Goal: Task Accomplishment & Management: Use online tool/utility

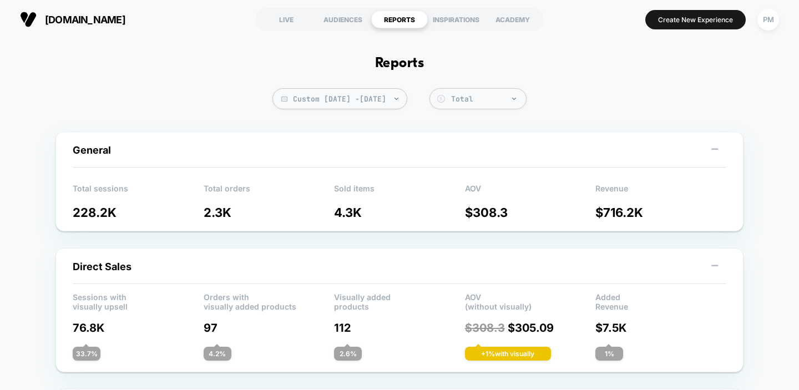
scroll to position [776, 0]
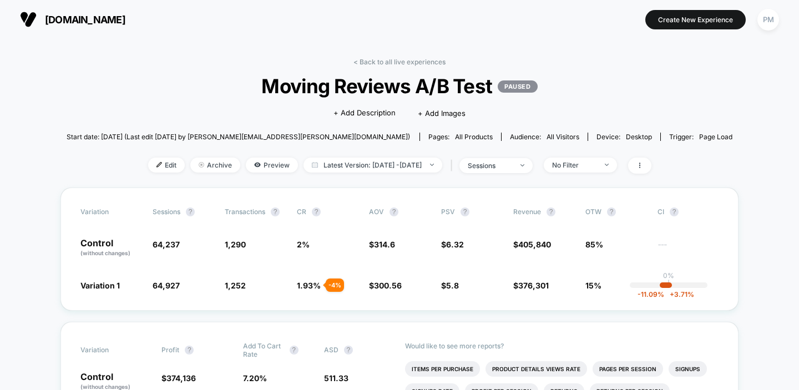
scroll to position [53, 0]
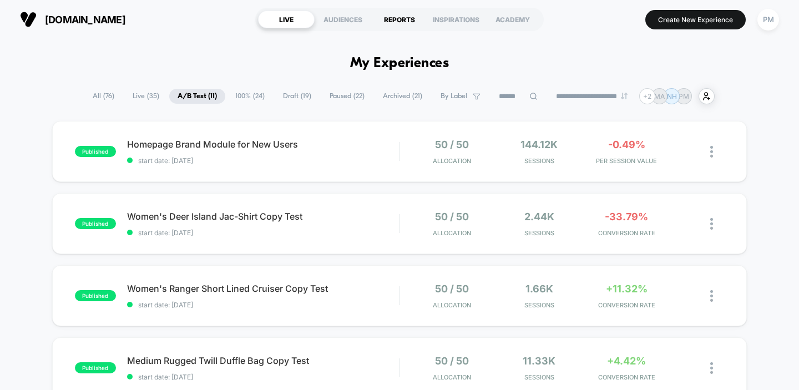
click at [397, 23] on div "REPORTS" at bounding box center [399, 20] width 57 height 18
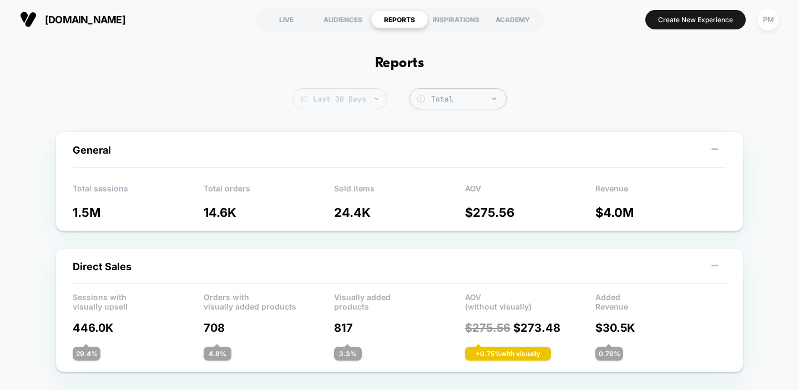
click at [357, 98] on span "Last 30 Days" at bounding box center [339, 98] width 95 height 21
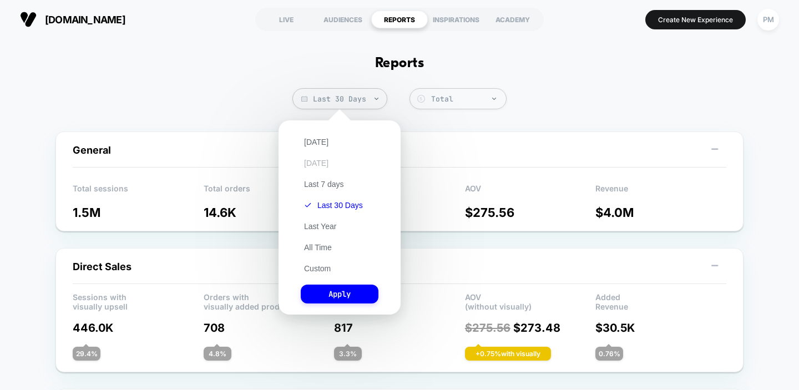
click at [321, 164] on button "Yesterday" at bounding box center [316, 163] width 31 height 10
click at [338, 292] on button "Apply" at bounding box center [340, 294] width 78 height 19
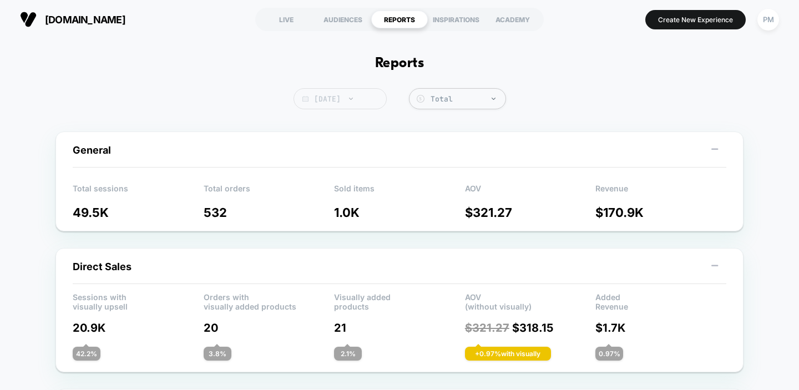
click at [337, 98] on span "Yesterday" at bounding box center [339, 98] width 93 height 21
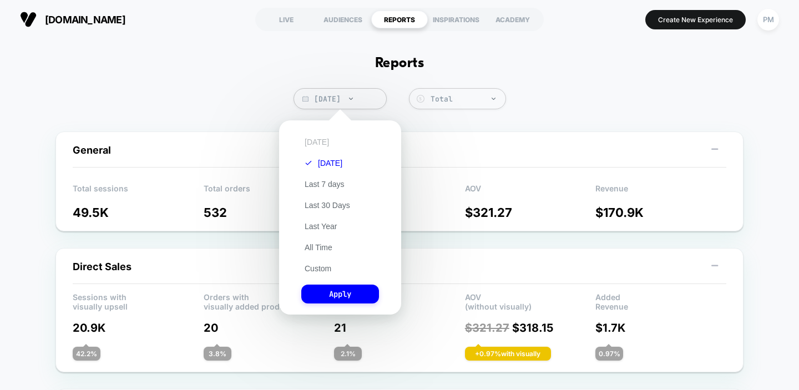
click at [320, 142] on button "[DATE]" at bounding box center [316, 142] width 31 height 10
click at [346, 297] on button "Apply" at bounding box center [340, 294] width 78 height 19
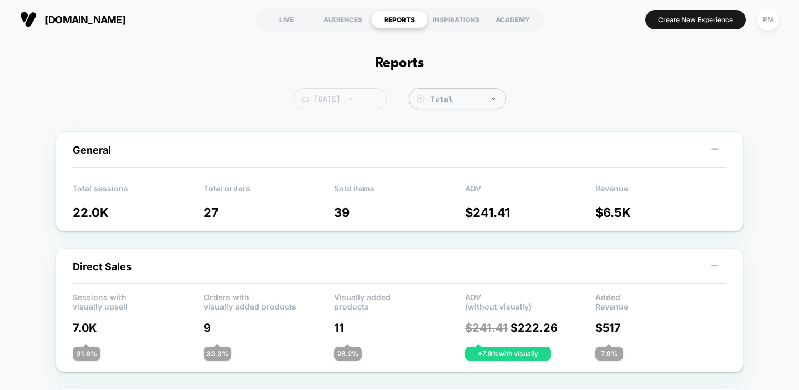
click at [333, 94] on span "[DATE]" at bounding box center [339, 98] width 93 height 21
select select "*"
select select "****"
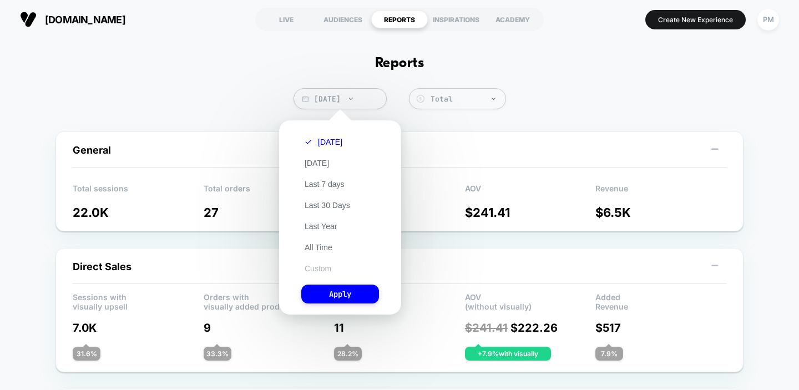
click at [325, 271] on button "Custom" at bounding box center [317, 269] width 33 height 10
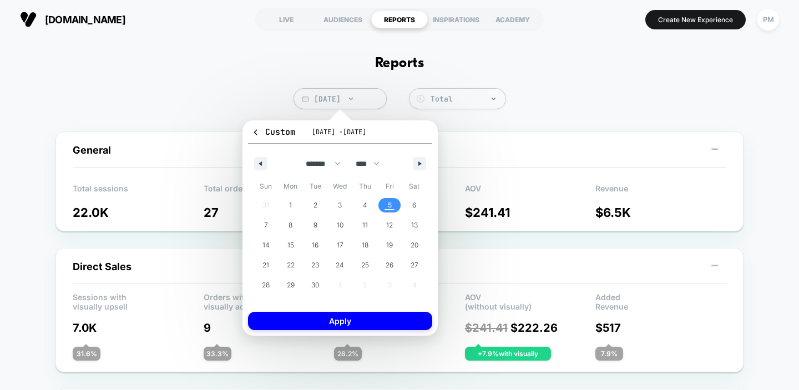
click at [264, 156] on div "******* ******** ***** ***** *** **** **** ****** ********* ******* ******** **…" at bounding box center [340, 160] width 184 height 33
click at [264, 161] on button "button" at bounding box center [260, 163] width 13 height 13
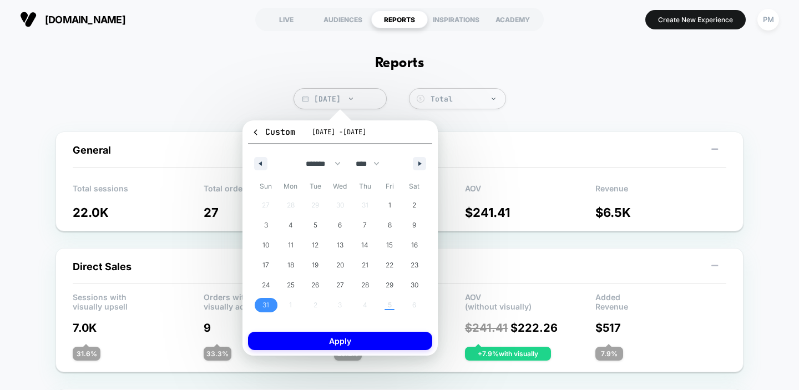
click at [269, 300] on span "31" at bounding box center [266, 305] width 25 height 14
click at [413, 165] on button "button" at bounding box center [419, 163] width 13 height 13
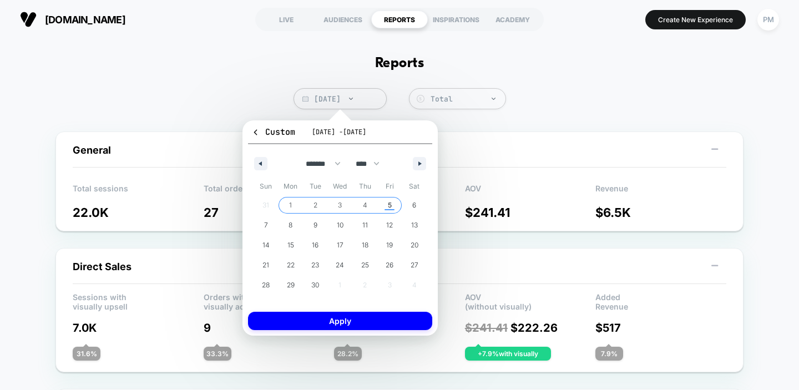
click at [389, 205] on span "5" at bounding box center [390, 205] width 4 height 20
select select "*"
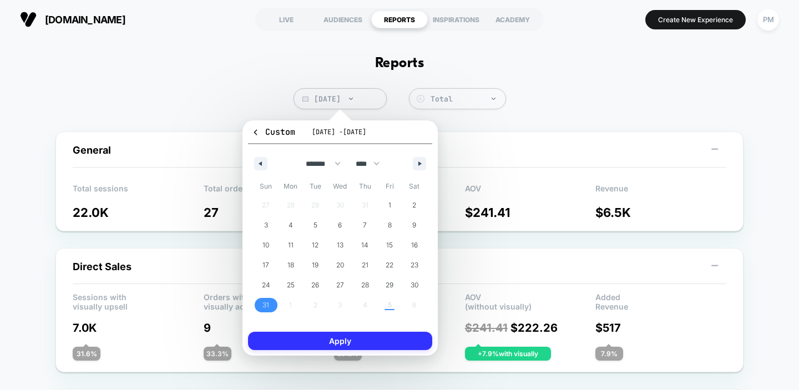
click at [369, 342] on button "Apply" at bounding box center [340, 341] width 184 height 18
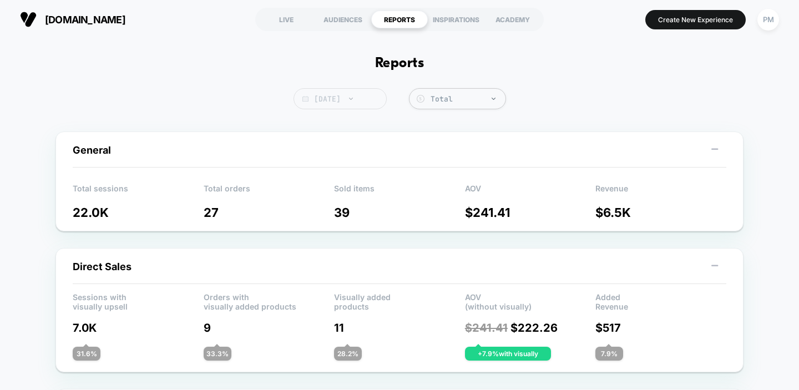
click at [347, 106] on span "[DATE]" at bounding box center [339, 98] width 93 height 21
select select "*"
select select "****"
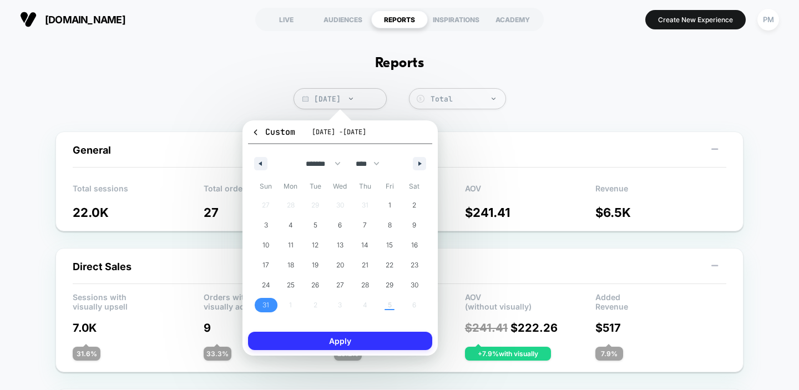
click at [350, 343] on button "Apply" at bounding box center [340, 341] width 184 height 18
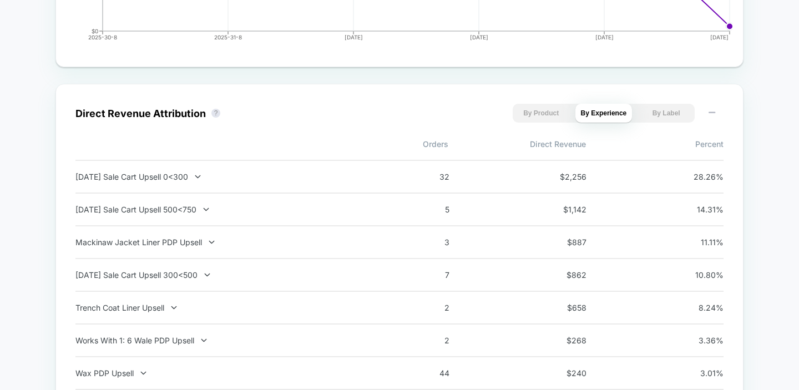
scroll to position [707, 0]
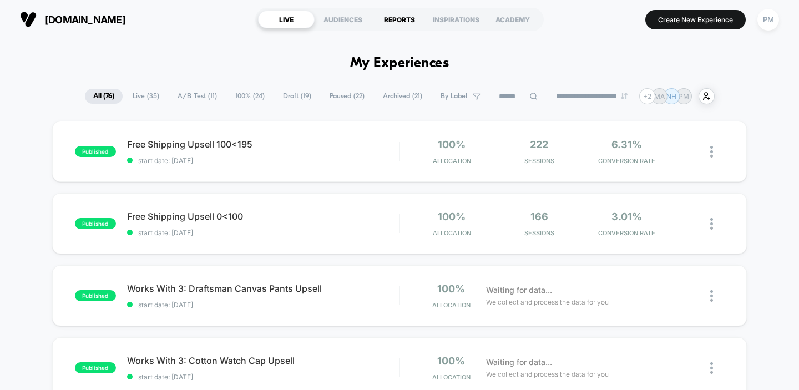
click at [399, 19] on div "REPORTS" at bounding box center [399, 20] width 57 height 18
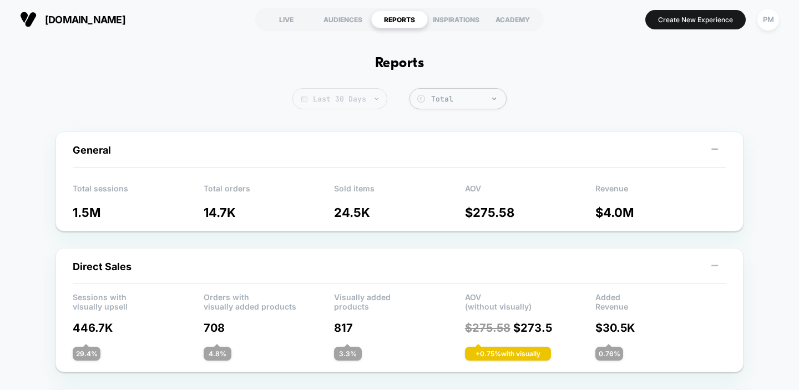
click at [356, 92] on span "Last 30 Days" at bounding box center [339, 98] width 95 height 21
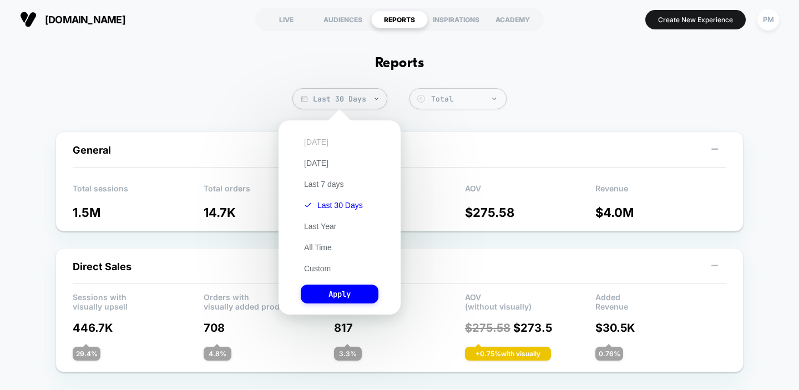
click at [310, 142] on button "Today" at bounding box center [316, 142] width 31 height 10
click at [326, 297] on button "Apply" at bounding box center [340, 294] width 78 height 19
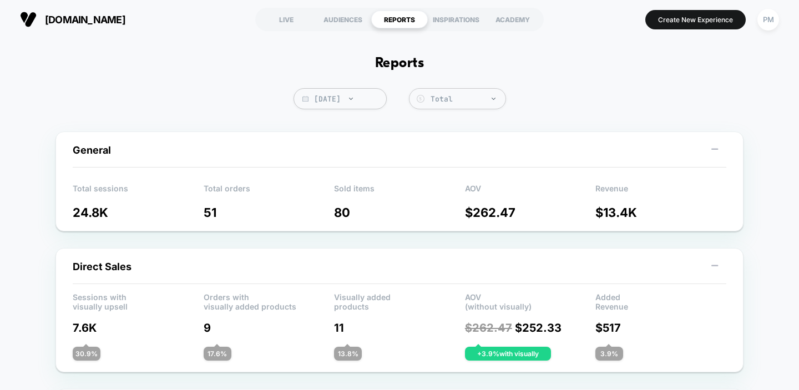
scroll to position [233, 0]
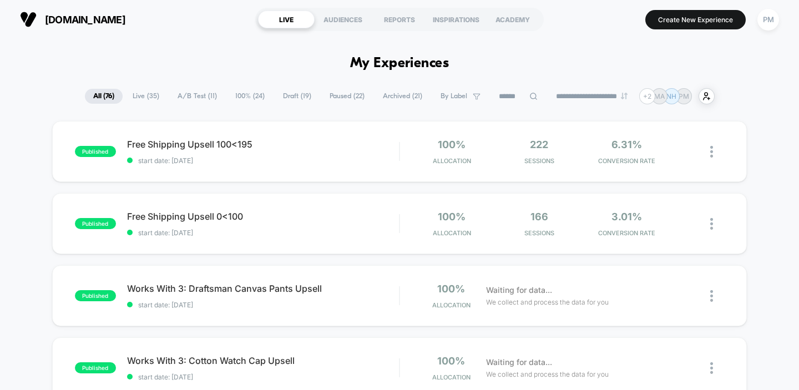
click at [146, 93] on span "Live ( 35 )" at bounding box center [145, 96] width 43 height 15
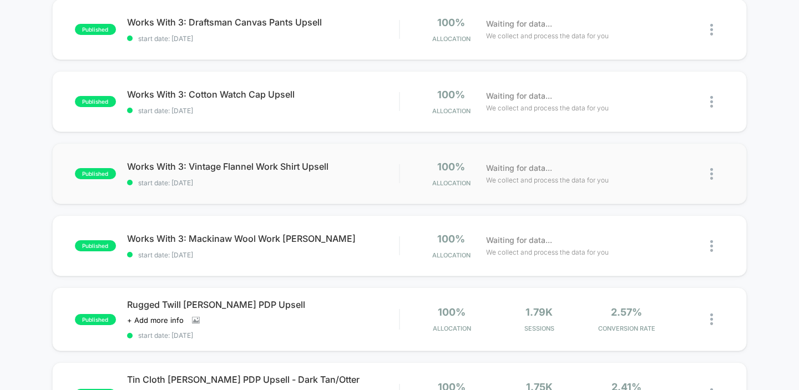
scroll to position [266, 0]
click at [307, 247] on div "Works With 3: Mackinaw Wool Work Jacket Upsell Click to edit experience details…" at bounding box center [263, 246] width 272 height 26
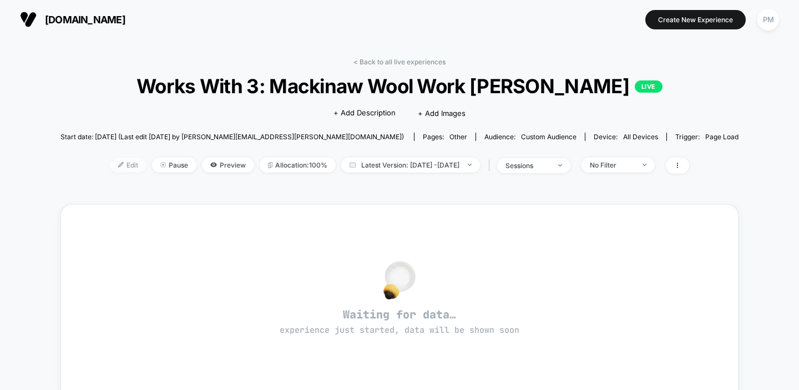
click at [110, 164] on span "Edit" at bounding box center [128, 165] width 37 height 15
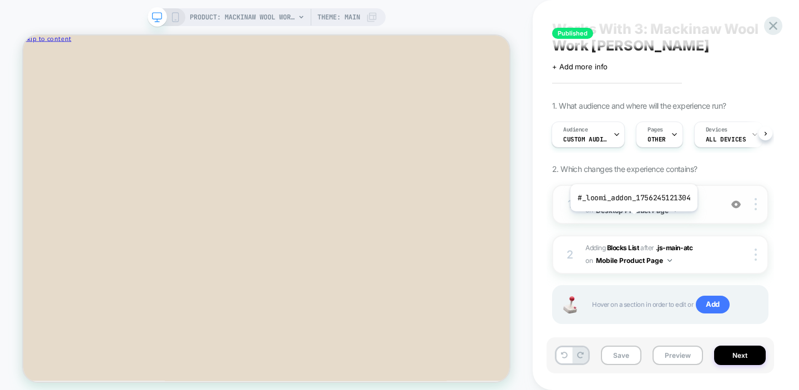
scroll to position [41, 0]
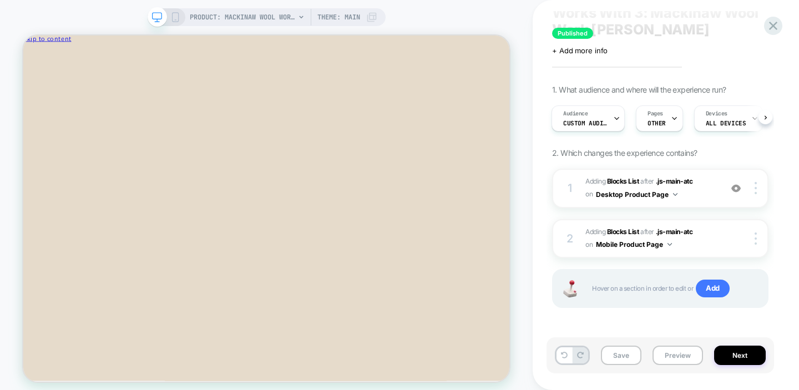
click at [173, 18] on icon at bounding box center [175, 17] width 10 height 10
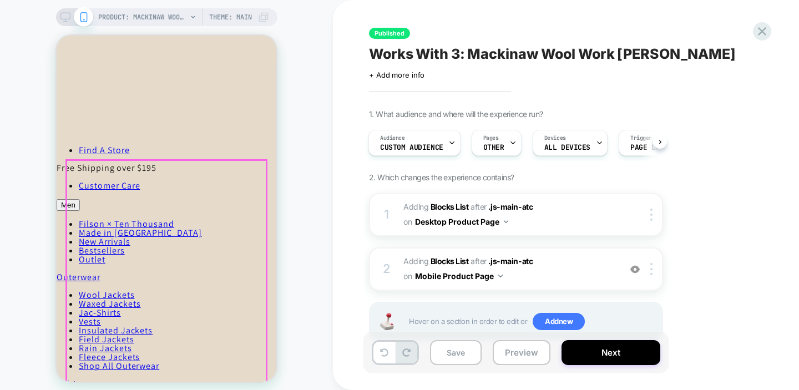
scroll to position [615, 0]
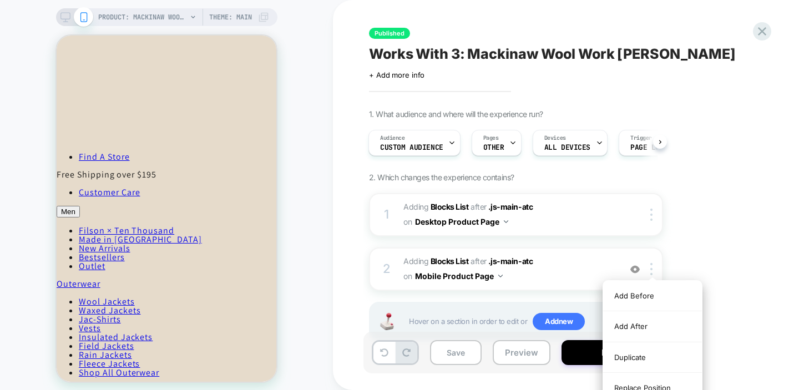
click at [754, 277] on div "1. What audience and where will the experience run? Audience Custom Audience Pa…" at bounding box center [571, 238] width 405 height 259
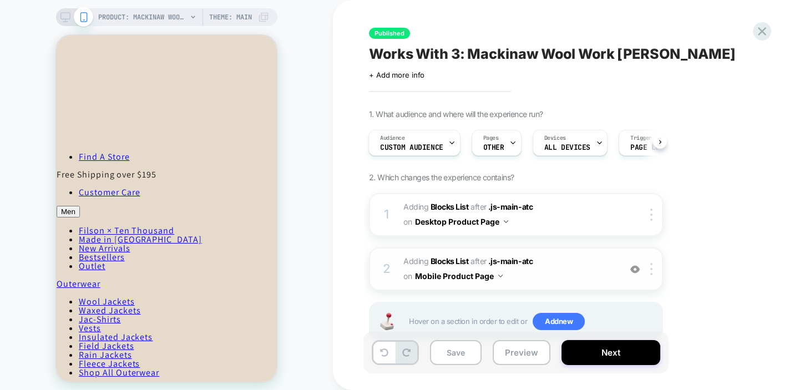
scroll to position [34, 0]
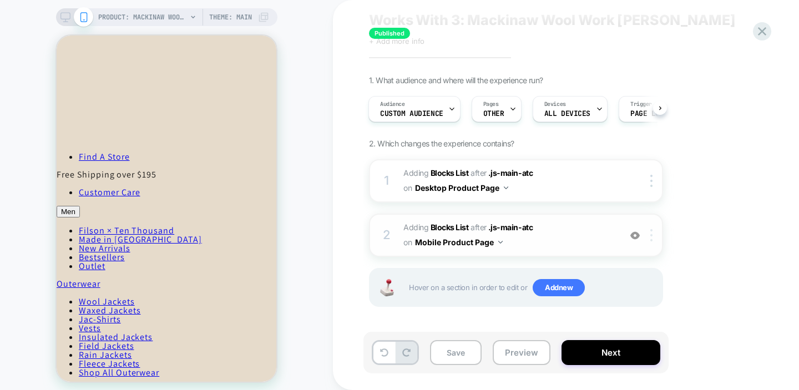
click at [655, 234] on div at bounding box center [653, 235] width 18 height 12
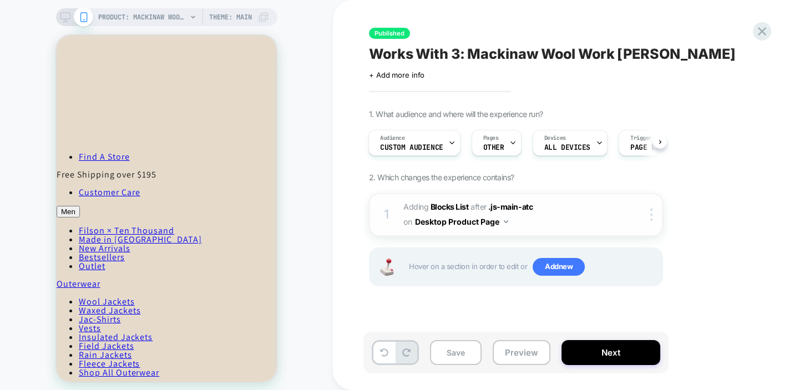
scroll to position [0, 0]
click at [650, 215] on img at bounding box center [651, 215] width 2 height 12
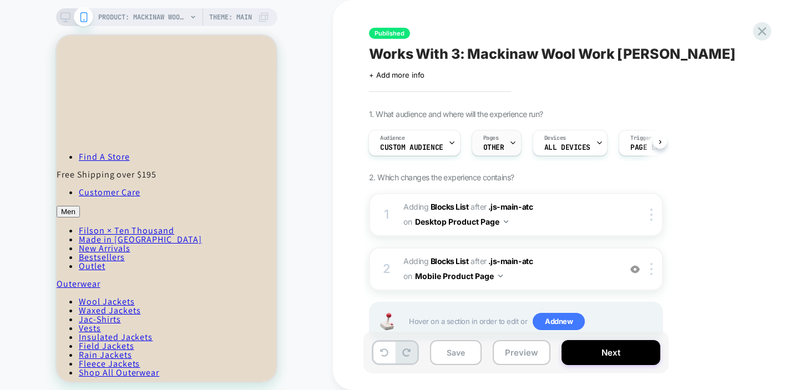
scroll to position [26, 0]
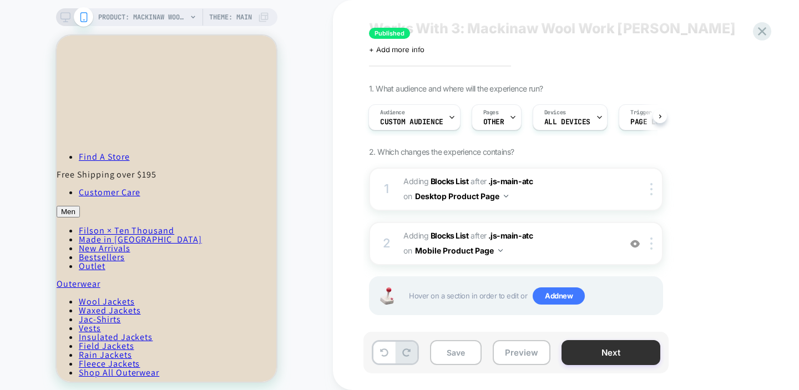
click at [609, 360] on button "Next" at bounding box center [610, 352] width 99 height 25
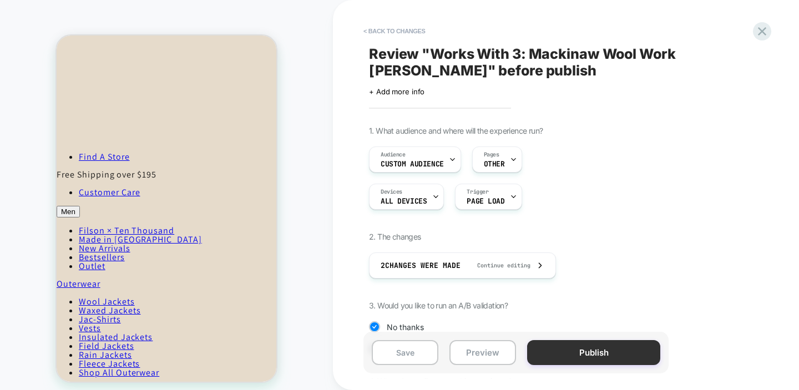
click at [607, 358] on button "Publish" at bounding box center [593, 352] width 133 height 25
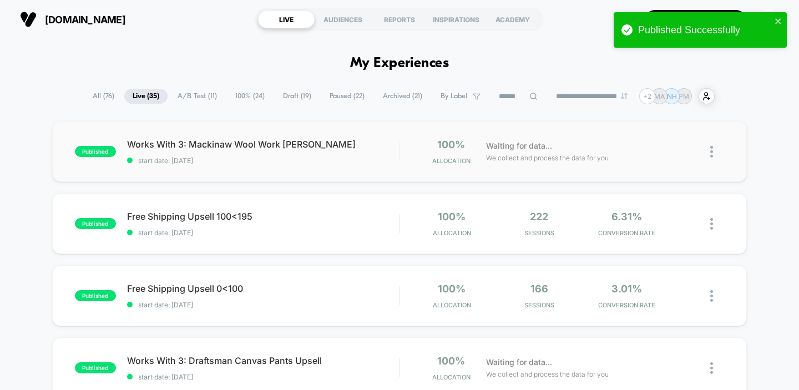
click at [328, 170] on div "published Works With 3: Mackinaw Wool Work Jacket Upsell start date: 9/5/2025 1…" at bounding box center [399, 151] width 695 height 61
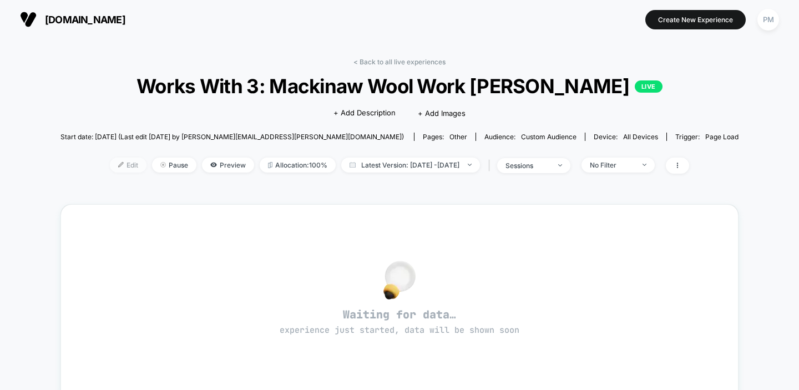
click at [117, 166] on span "Edit" at bounding box center [128, 165] width 37 height 15
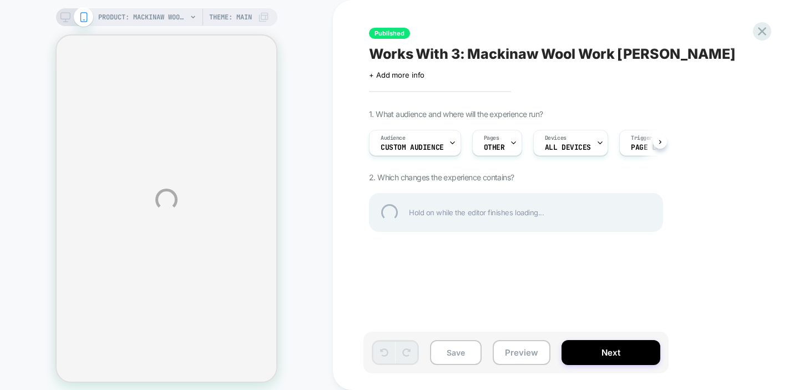
click at [425, 141] on div "PRODUCT: Mackinaw Wool Work Jacket - Blue / Brown / Gray Plaid PRODUCT: Mackina…" at bounding box center [399, 199] width 799 height 399
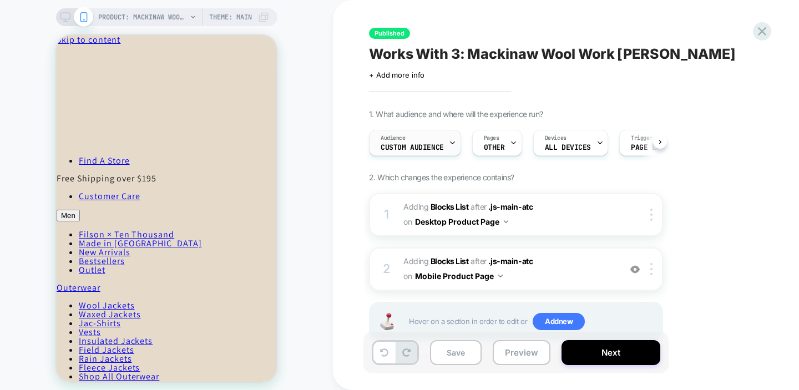
scroll to position [0, 1]
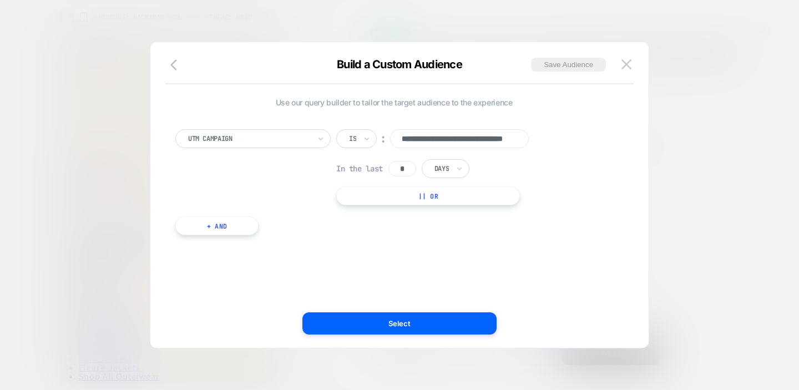
scroll to position [0, 53]
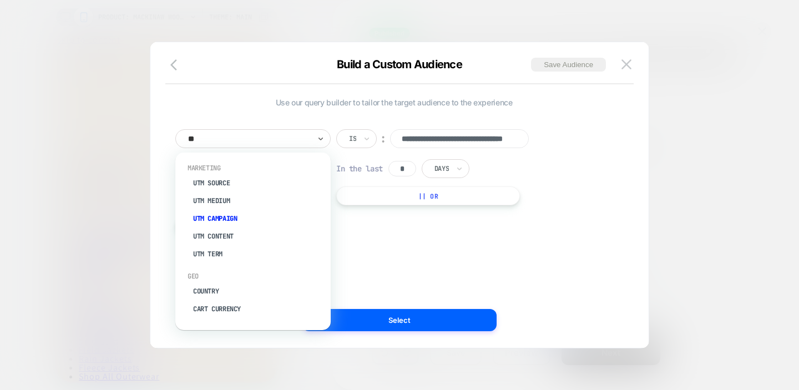
scroll to position [0, 0]
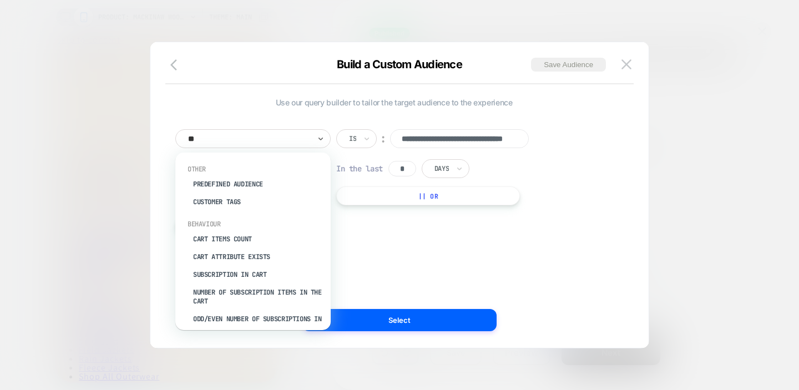
type input "***"
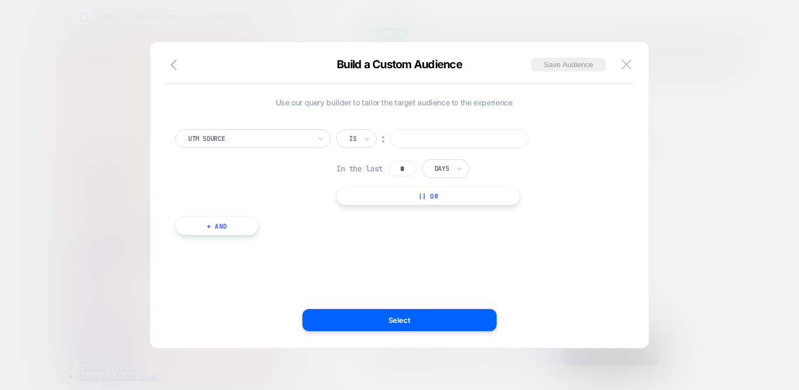
click at [422, 135] on input at bounding box center [459, 138] width 139 height 19
type input "*"
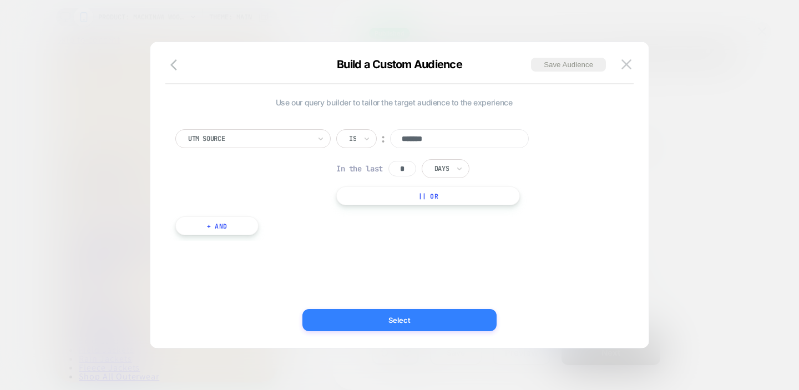
type input "*******"
click at [377, 315] on button "Select" at bounding box center [399, 320] width 194 height 22
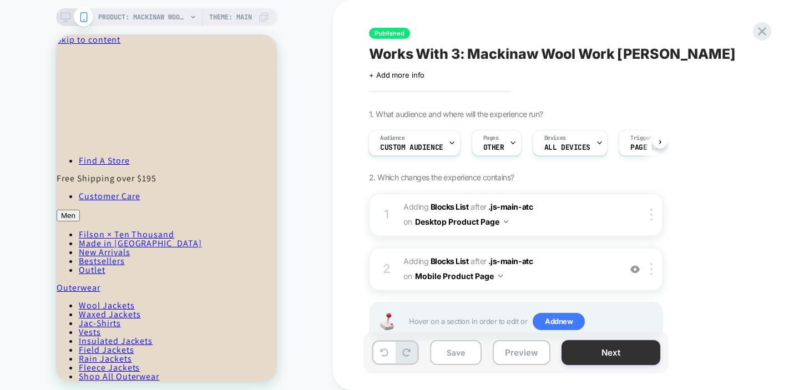
click at [595, 354] on button "Next" at bounding box center [610, 352] width 99 height 25
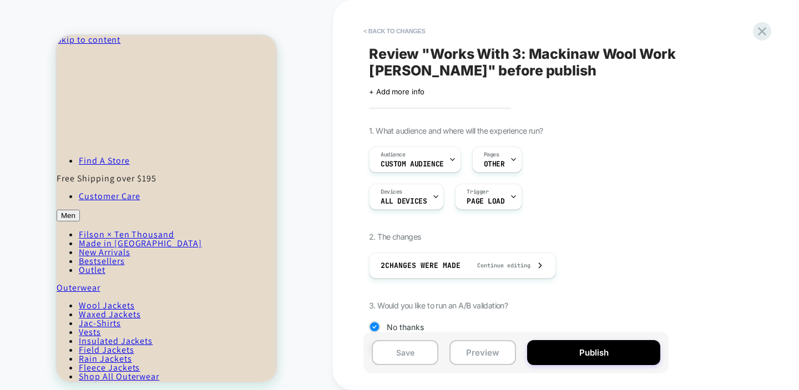
click at [595, 354] on button "Publish" at bounding box center [593, 352] width 133 height 25
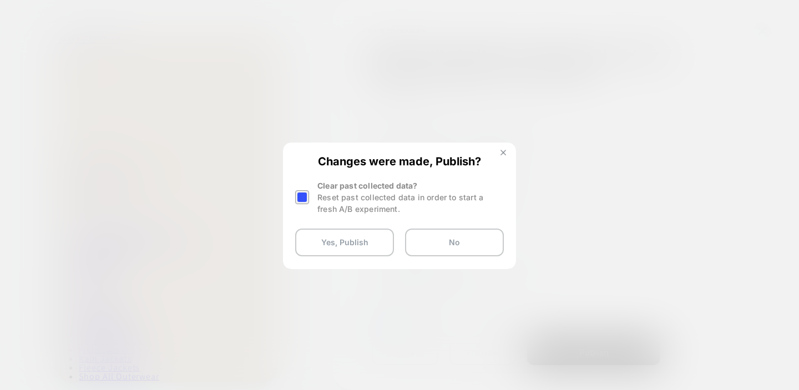
click at [503, 153] on img at bounding box center [503, 153] width 6 height 6
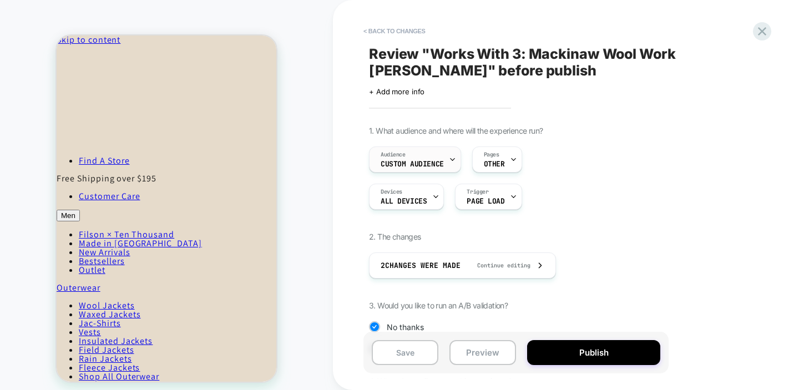
click at [408, 158] on div "Audience Custom Audience" at bounding box center [412, 159] width 85 height 25
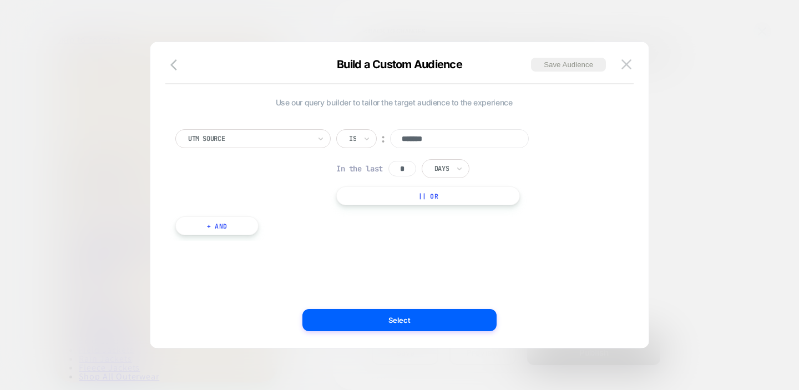
click at [411, 169] on input "*" at bounding box center [402, 169] width 28 height 16
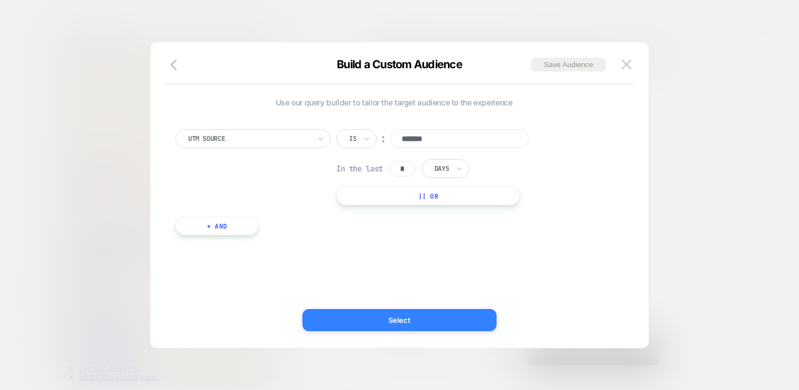
type input "*"
click at [394, 317] on button "Select" at bounding box center [399, 320] width 194 height 22
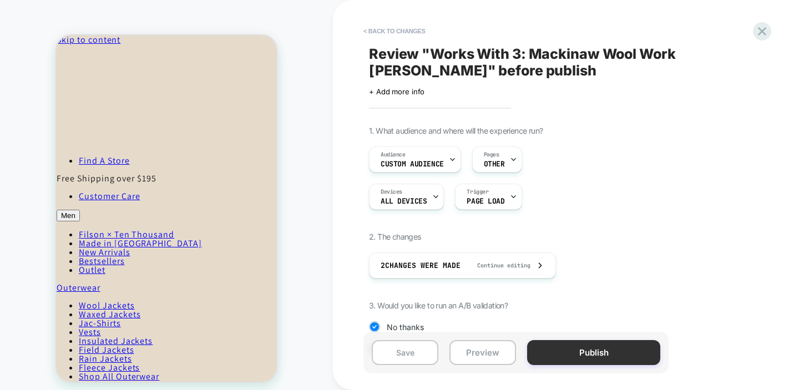
click at [588, 357] on button "Publish" at bounding box center [593, 352] width 133 height 25
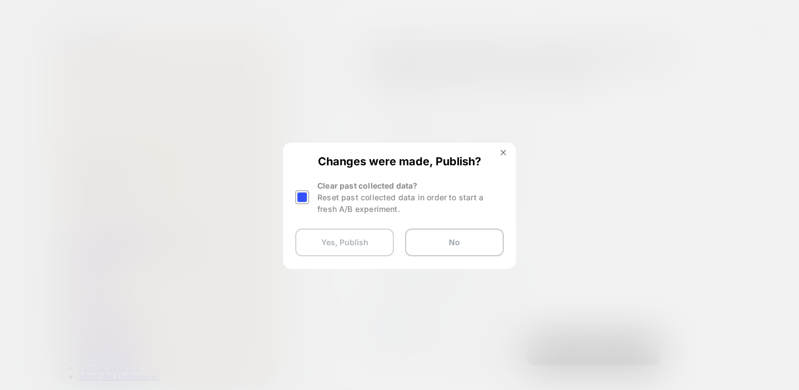
click at [371, 245] on button "Yes, Publish" at bounding box center [344, 243] width 99 height 28
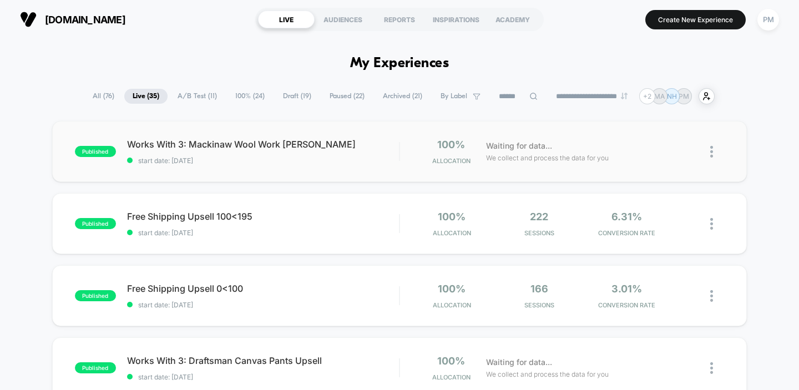
click at [294, 168] on div "published Works With 3: Mackinaw Wool Work Jacket Upsell start date: 9/5/2025 1…" at bounding box center [399, 151] width 695 height 61
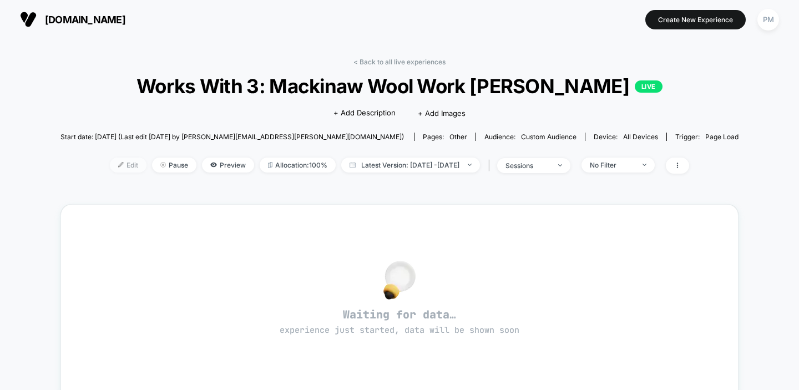
click at [115, 166] on span "Edit" at bounding box center [128, 165] width 37 height 15
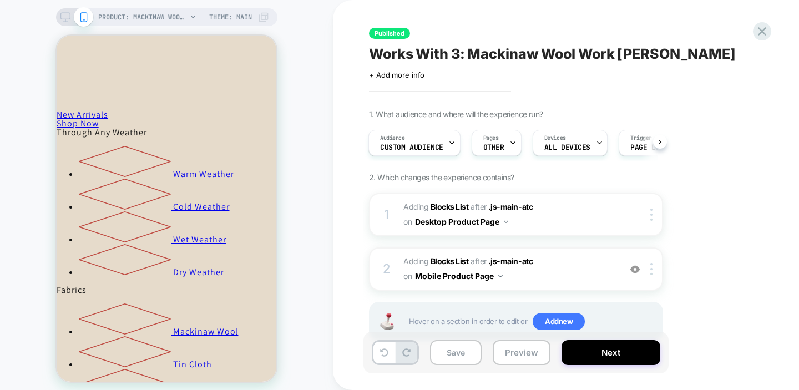
scroll to position [838, 0]
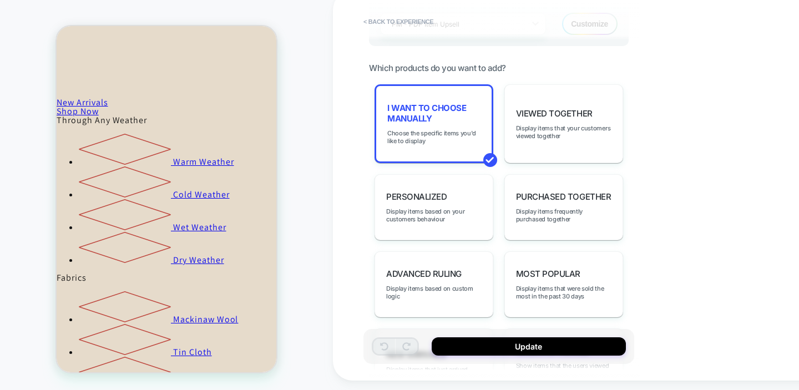
scroll to position [522, 0]
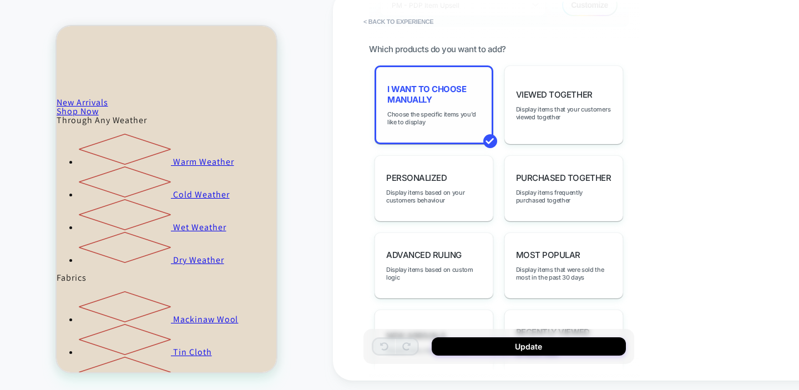
click at [0, 0] on div "I want to choose manually Choose the specific items you'd like to display" at bounding box center [0, 0] width 0 height 0
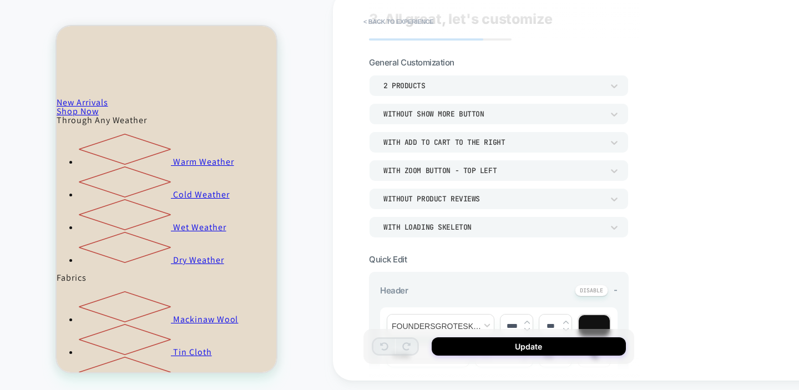
scroll to position [0, 0]
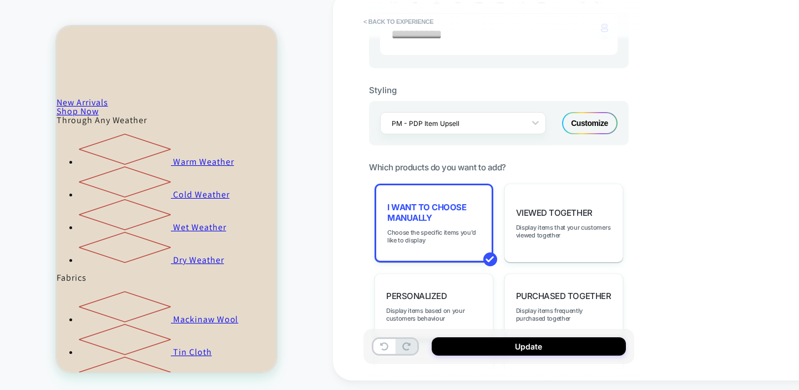
scroll to position [413, 0]
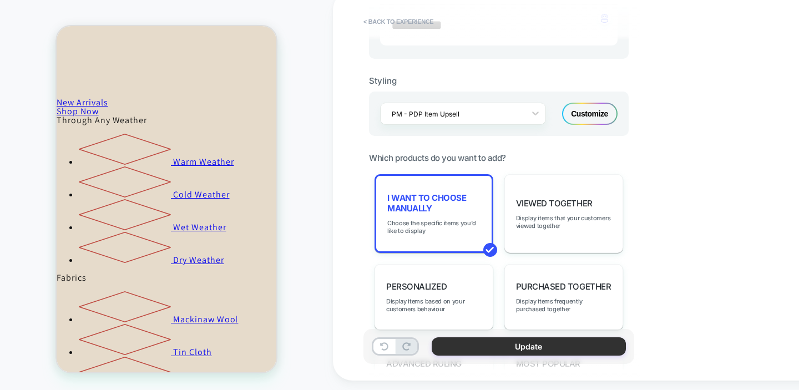
click at [529, 340] on button "Update" at bounding box center [529, 346] width 194 height 18
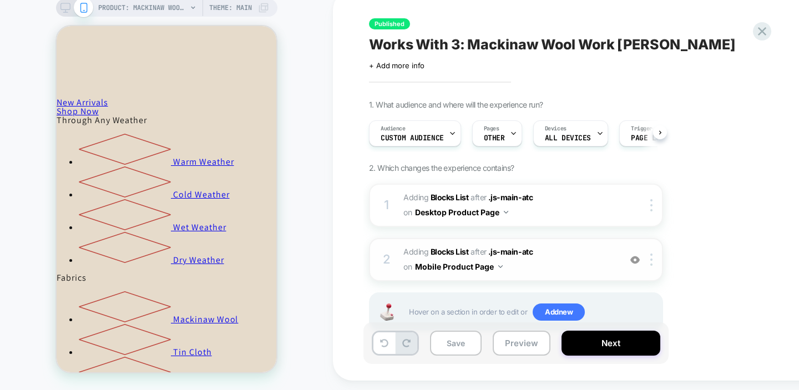
scroll to position [0, 1]
click at [603, 342] on button "Next" at bounding box center [610, 343] width 99 height 25
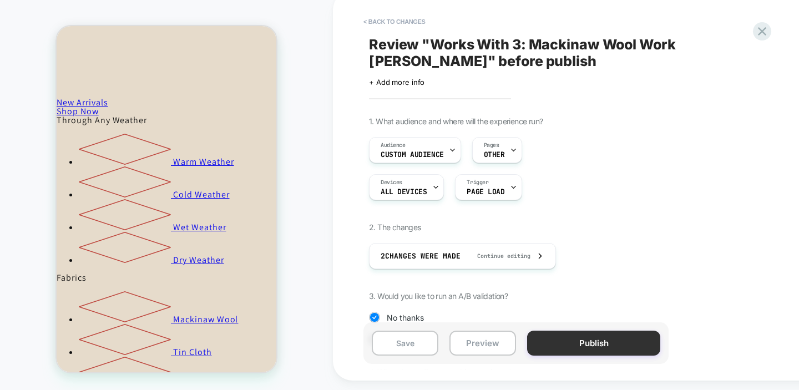
click at [598, 346] on button "Publish" at bounding box center [593, 343] width 133 height 25
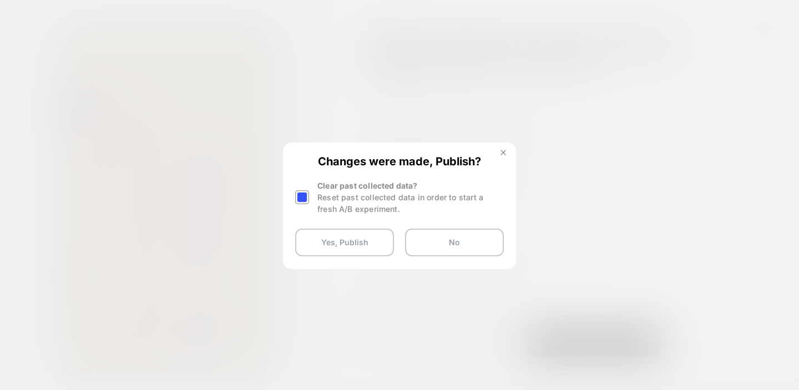
click at [503, 150] on img at bounding box center [503, 153] width 6 height 6
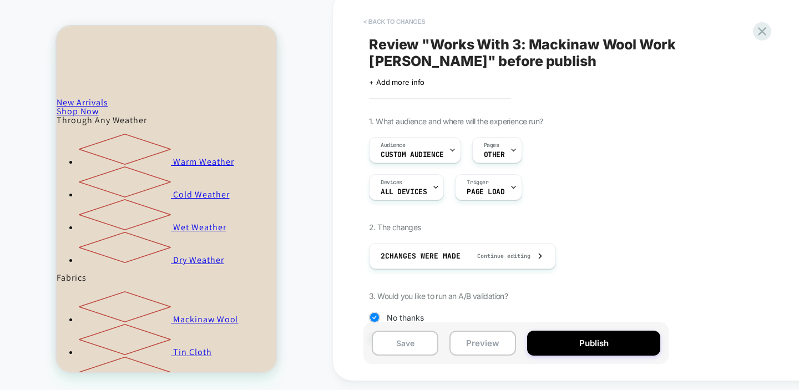
click at [395, 29] on button "< Back to changes" at bounding box center [394, 22] width 73 height 18
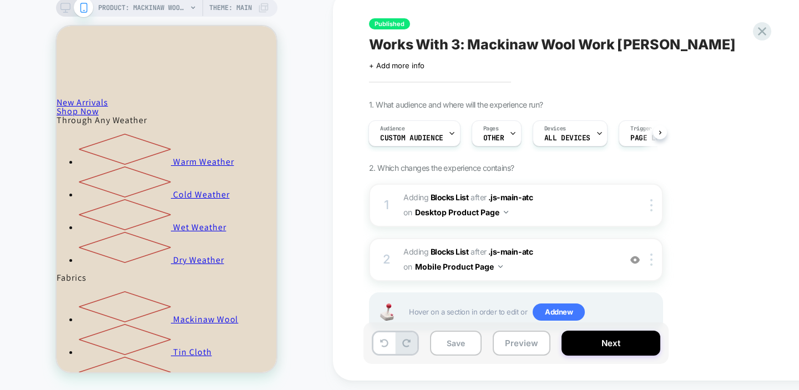
click at [71, 8] on div at bounding box center [74, 8] width 28 height 10
click at [65, 11] on icon at bounding box center [65, 8] width 10 height 10
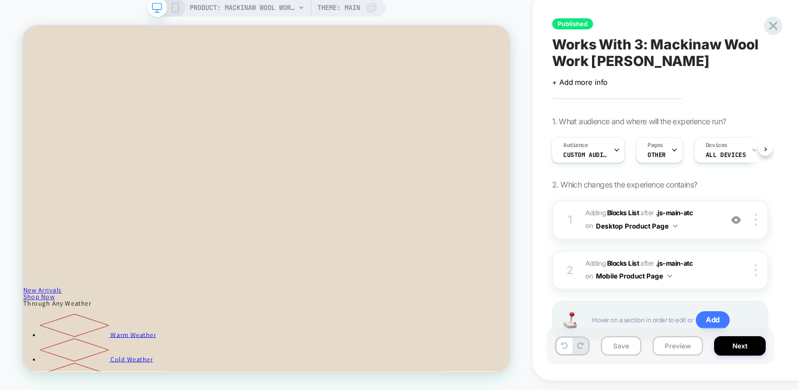
scroll to position [970, 0]
click at [748, 350] on button "Next" at bounding box center [740, 345] width 52 height 19
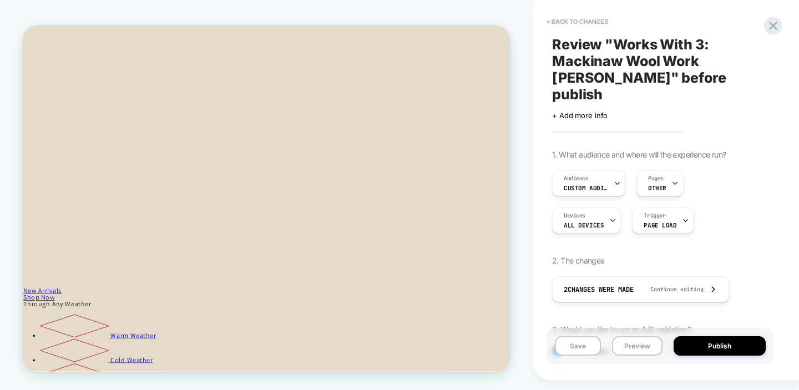
click at [748, 350] on button "Publish" at bounding box center [720, 345] width 92 height 19
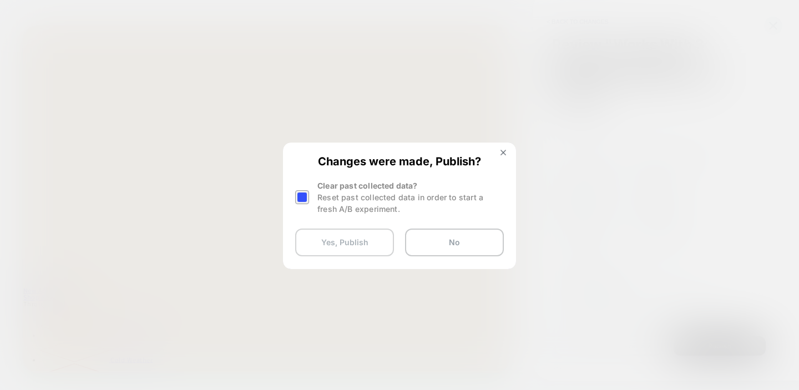
click at [342, 234] on button "Yes, Publish" at bounding box center [344, 243] width 99 height 28
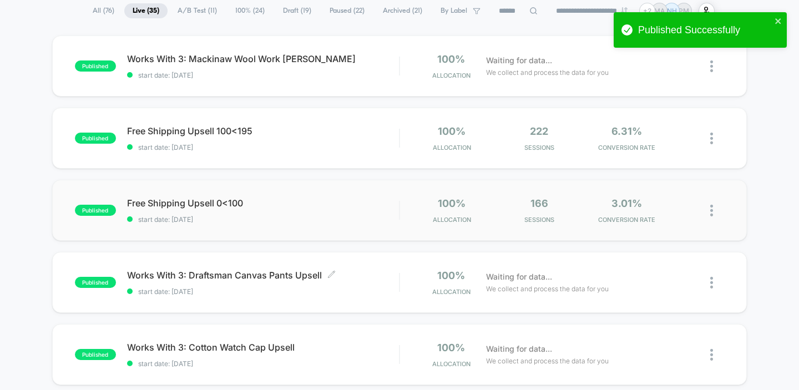
scroll to position [87, 0]
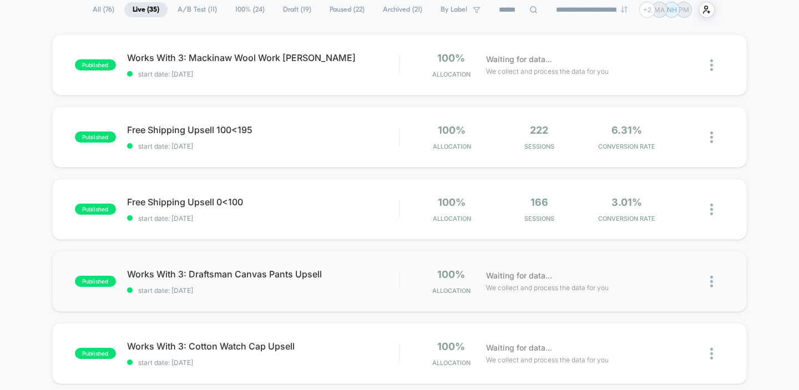
click at [362, 296] on div "published Works With 3: Draftsman Canvas Pants Upsell start date: 9/4/2025 100%…" at bounding box center [399, 281] width 695 height 61
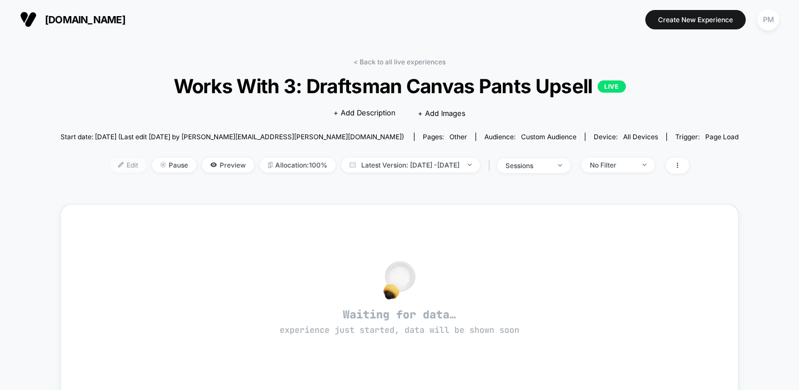
click at [110, 169] on span "Edit" at bounding box center [128, 165] width 37 height 15
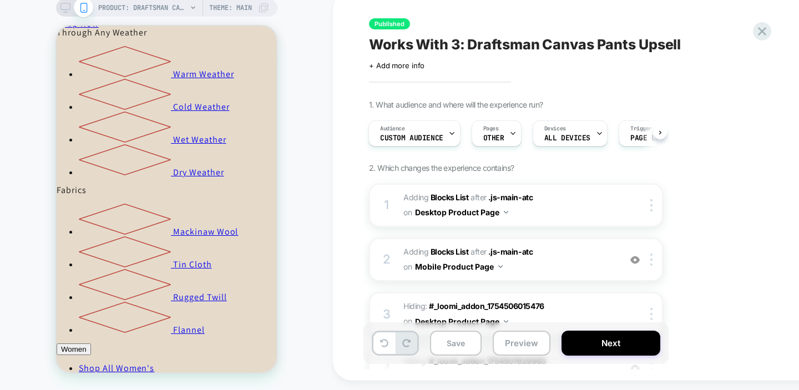
scroll to position [873, 0]
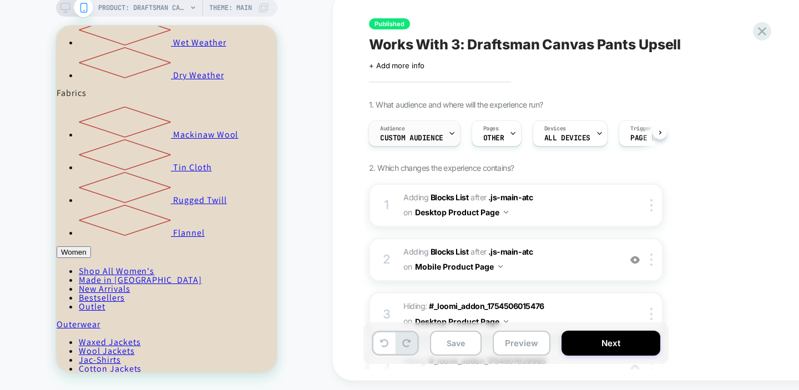
click at [428, 143] on div "Audience Custom Audience" at bounding box center [411, 133] width 85 height 25
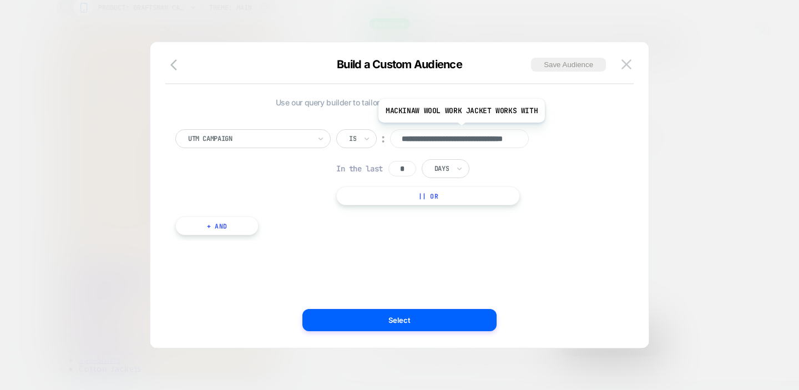
scroll to position [0, 0]
click at [280, 143] on div at bounding box center [249, 139] width 122 height 10
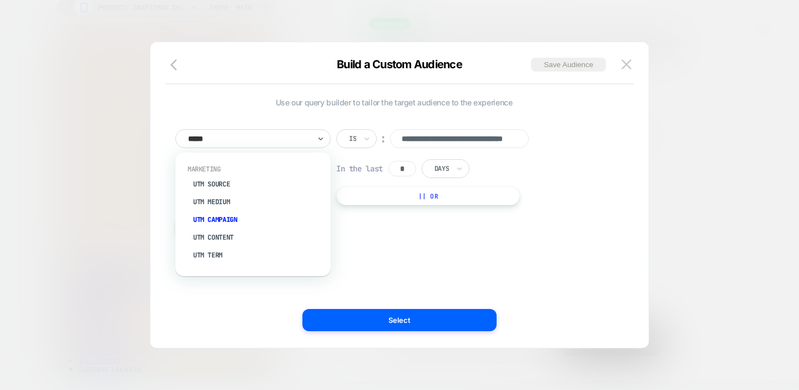
type input "******"
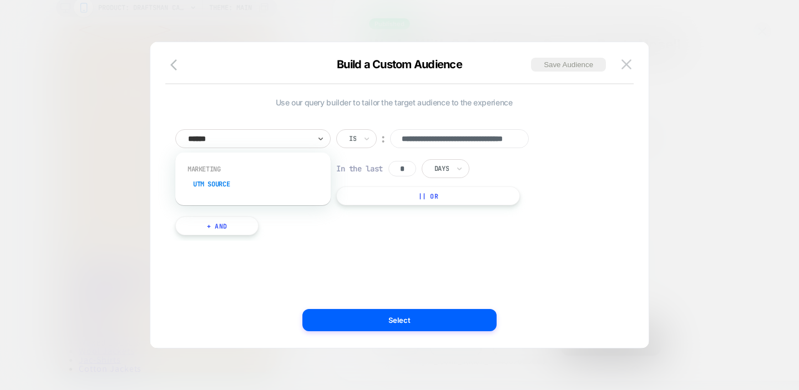
click at [257, 182] on div "UTM Source" at bounding box center [258, 184] width 144 height 18
click at [473, 140] on input at bounding box center [459, 138] width 139 height 19
type input "*******"
click at [409, 167] on input "*" at bounding box center [402, 169] width 28 height 16
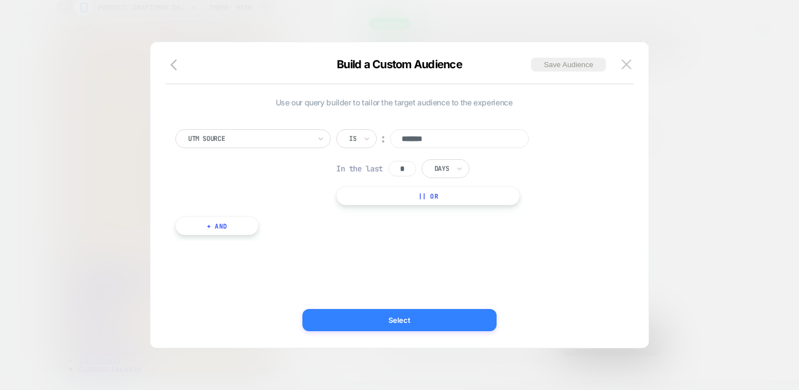
type input "*"
click at [383, 316] on button "Select" at bounding box center [399, 320] width 194 height 22
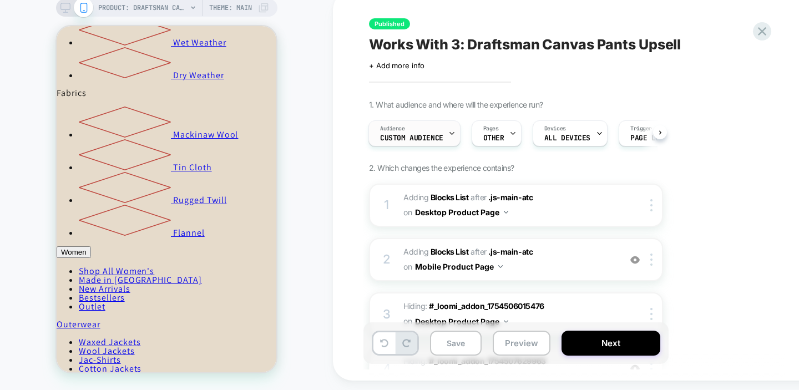
click at [427, 142] on span "Custom Audience" at bounding box center [411, 138] width 63 height 8
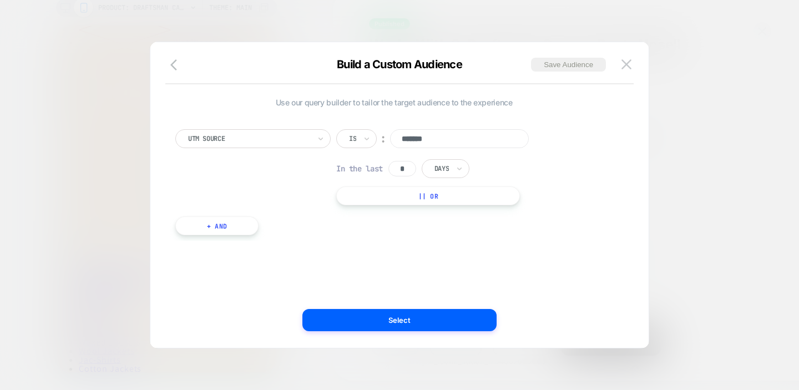
click at [406, 140] on input "*******" at bounding box center [459, 138] width 139 height 19
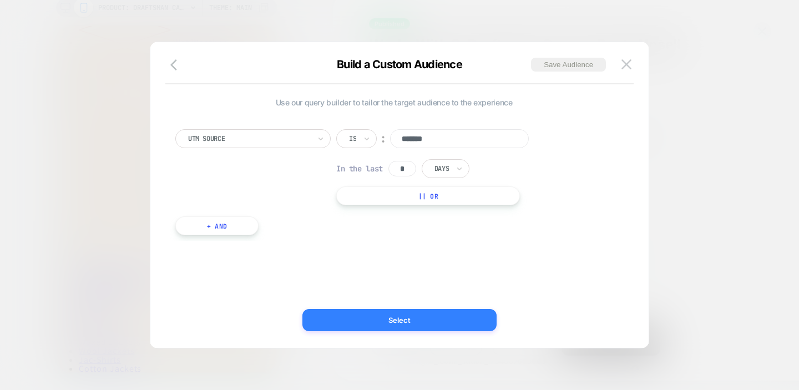
type input "*******"
click at [387, 324] on button "Select" at bounding box center [399, 320] width 194 height 22
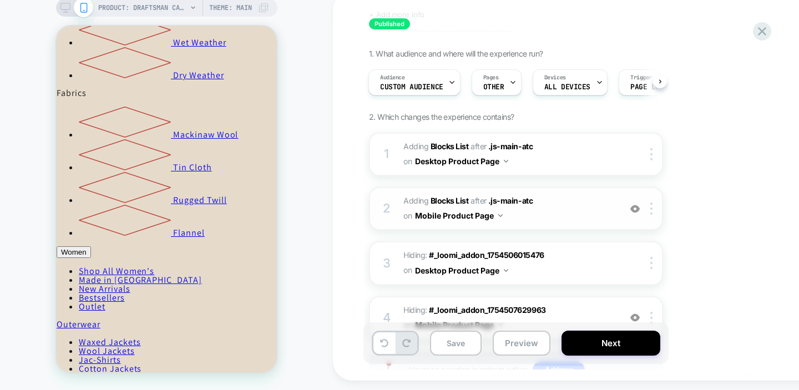
scroll to position [64, 0]
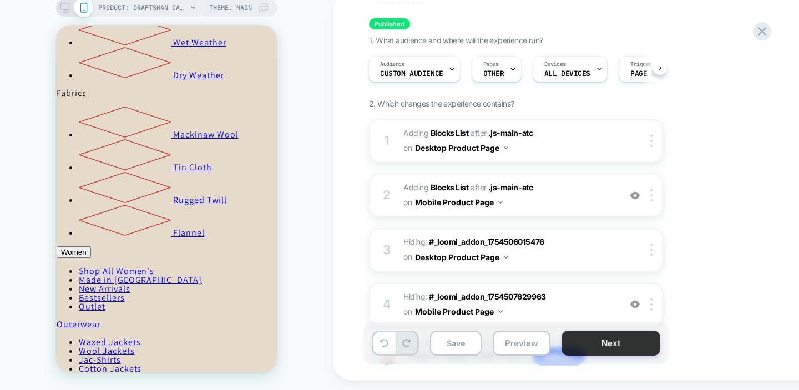
click at [596, 356] on button "Next" at bounding box center [610, 343] width 99 height 25
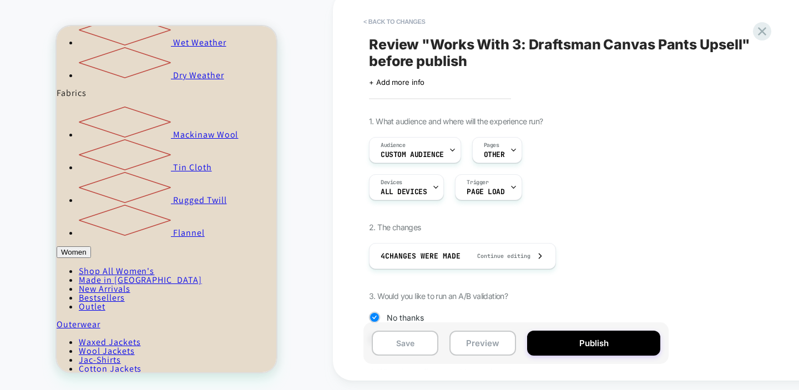
click at [596, 356] on button "Publish" at bounding box center [593, 343] width 133 height 25
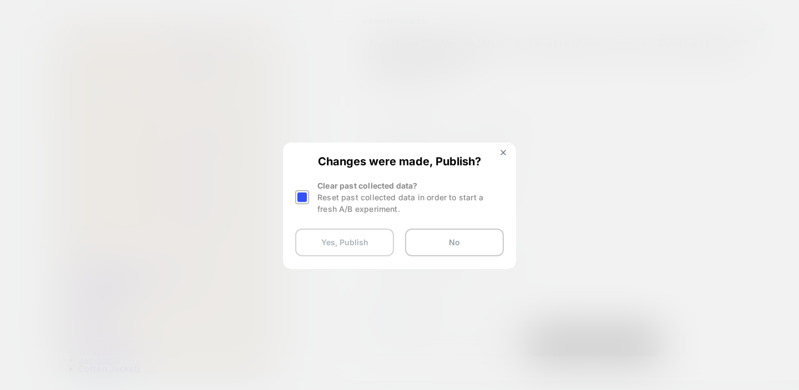
click at [333, 250] on button "Yes, Publish" at bounding box center [344, 243] width 99 height 28
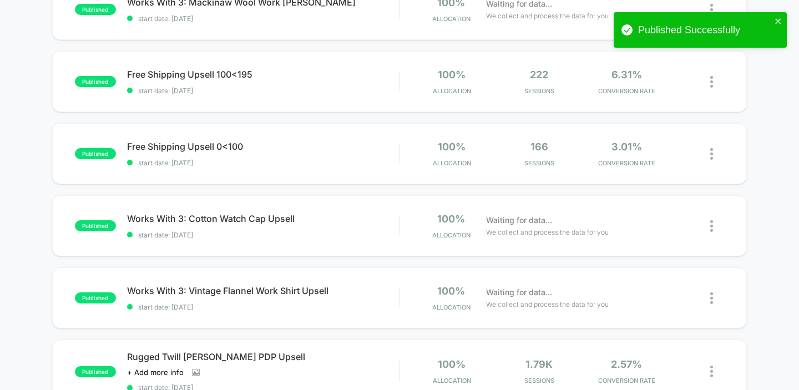
scroll to position [214, 0]
click at [316, 238] on span "start date: [DATE]" at bounding box center [263, 235] width 272 height 8
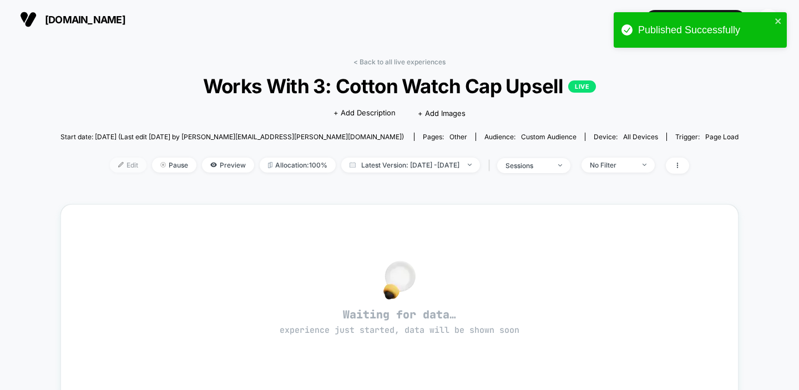
click at [110, 161] on span "Edit" at bounding box center [128, 165] width 37 height 15
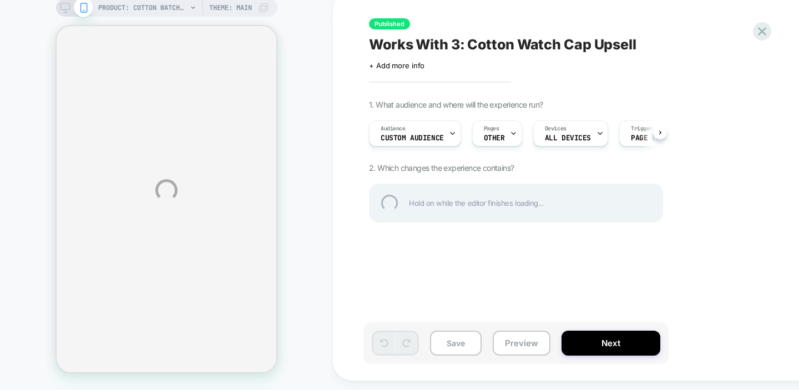
click at [413, 148] on div "PRODUCT: Cotton Watch Cap - Sawdust PRODUCT: Cotton Watch Cap - Sawdust Theme: …" at bounding box center [399, 190] width 799 height 399
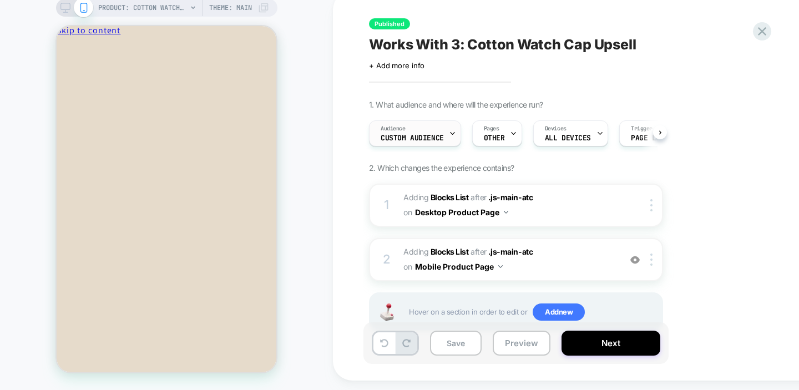
scroll to position [0, 1]
click at [410, 141] on div "Audience Custom Audience" at bounding box center [411, 133] width 85 height 25
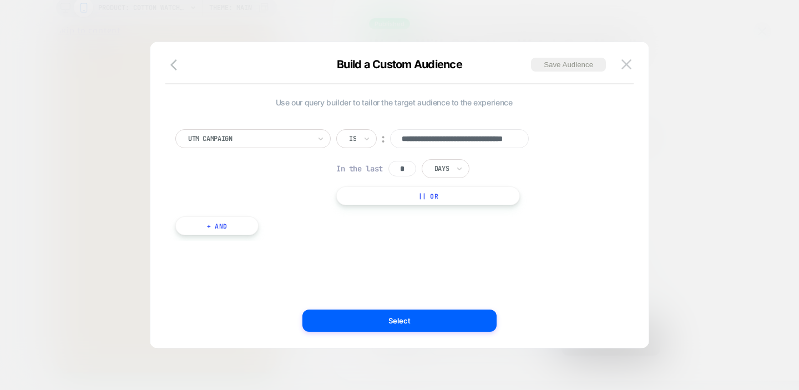
scroll to position [0, 53]
click at [269, 138] on div at bounding box center [249, 139] width 122 height 10
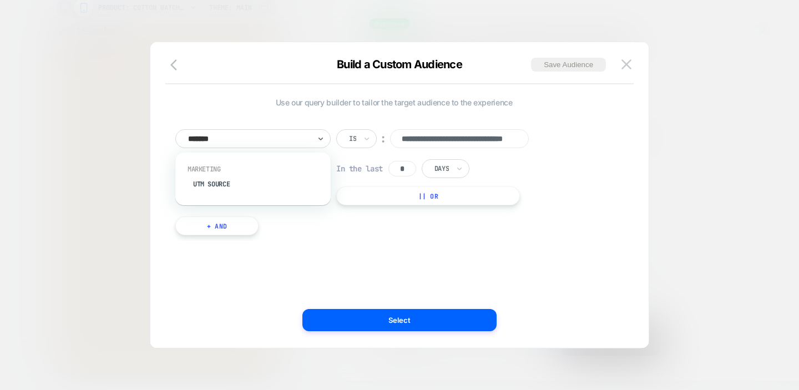
type input "********"
click at [219, 179] on div "UTM Source" at bounding box center [258, 184] width 144 height 18
click at [436, 136] on input at bounding box center [459, 138] width 139 height 19
type input "*******"
click at [412, 162] on input "*" at bounding box center [402, 169] width 28 height 16
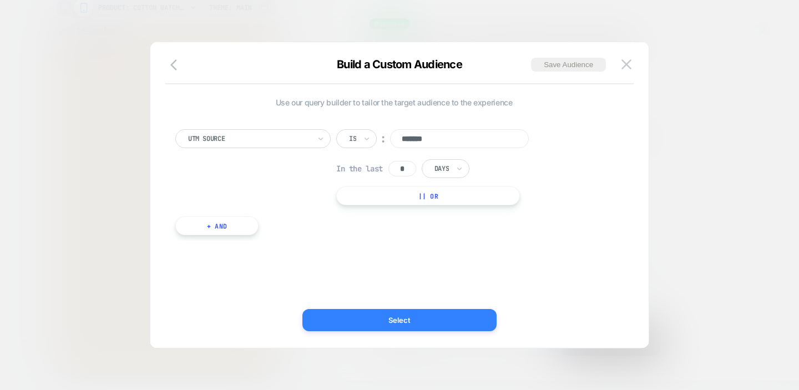
type input "*"
click at [404, 309] on button "Select" at bounding box center [399, 320] width 194 height 22
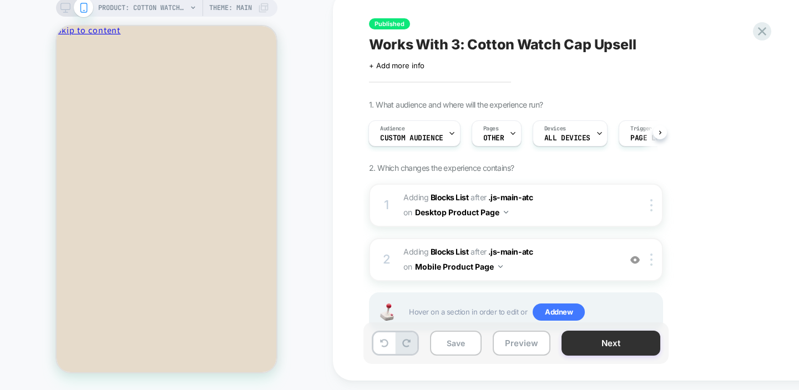
click at [631, 356] on button "Next" at bounding box center [610, 343] width 99 height 25
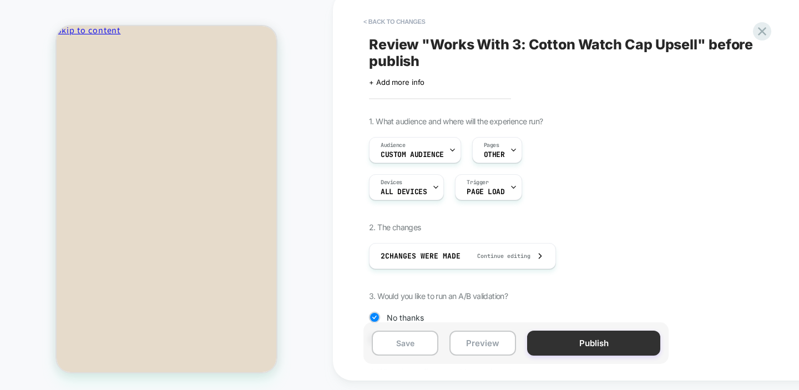
click at [599, 348] on button "Publish" at bounding box center [593, 343] width 133 height 25
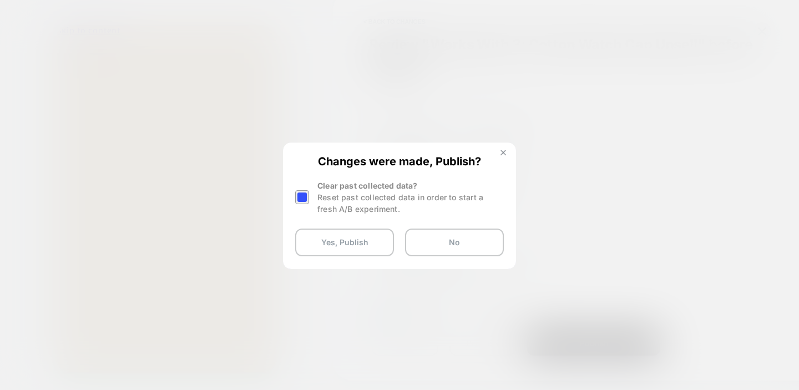
click at [504, 155] on img at bounding box center [503, 153] width 6 height 6
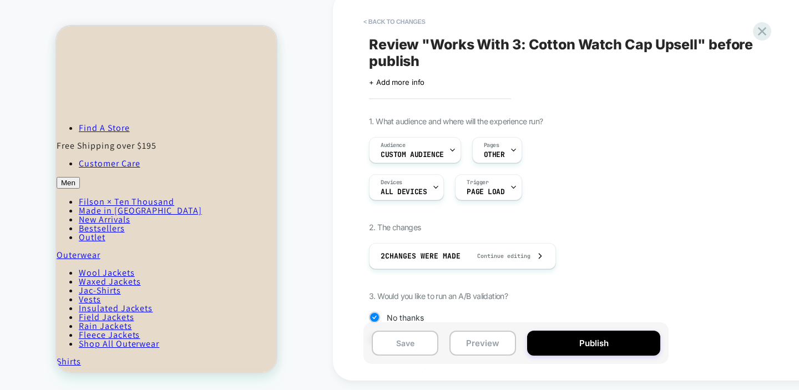
scroll to position [733, 0]
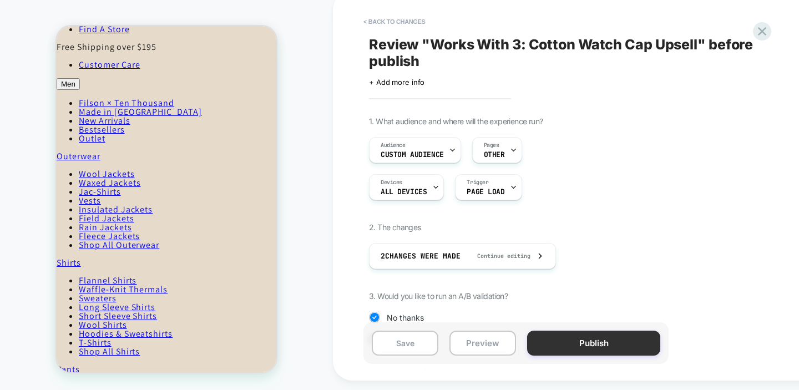
click at [594, 347] on button "Publish" at bounding box center [593, 343] width 133 height 25
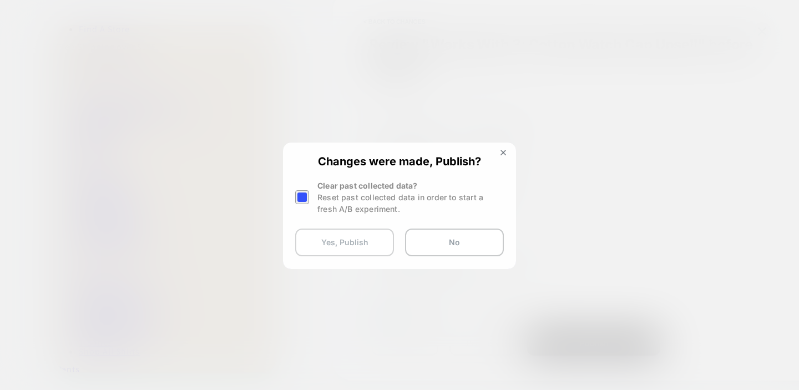
click at [336, 236] on button "Yes, Publish" at bounding box center [344, 243] width 99 height 28
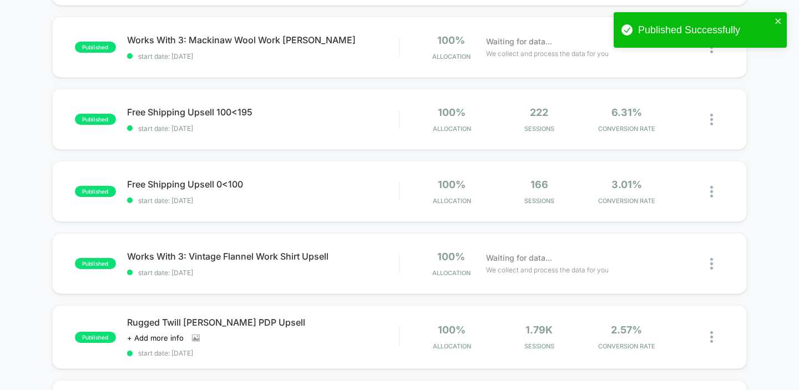
scroll to position [254, 0]
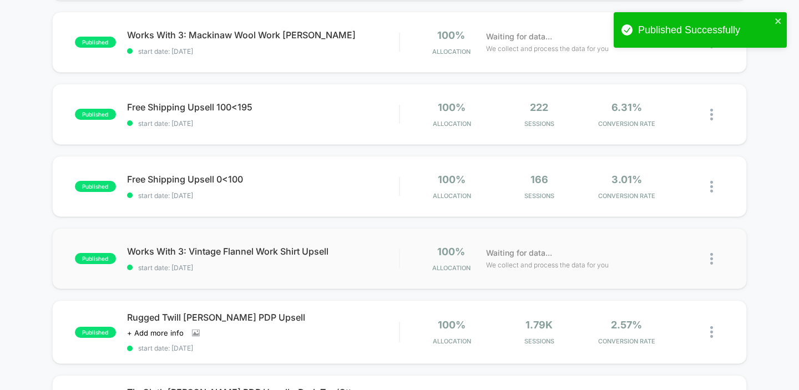
click at [301, 276] on div "published Works With 3: Vintage Flannel Work Shirt Upsell start date: 9/4/2025 …" at bounding box center [399, 258] width 695 height 61
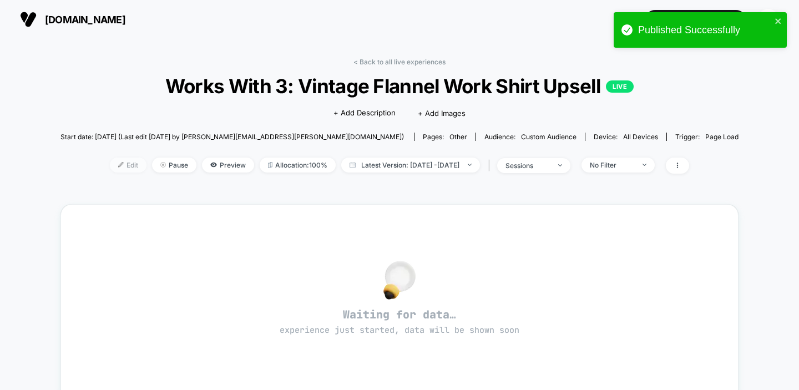
click at [110, 166] on span "Edit" at bounding box center [128, 165] width 37 height 15
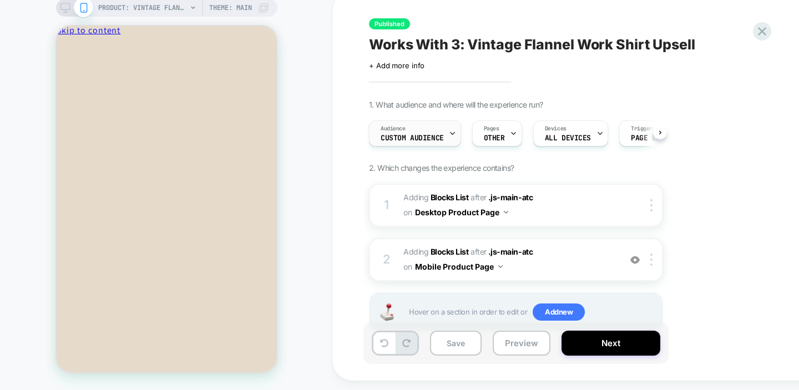
scroll to position [0, 1]
click at [425, 142] on span "Custom Audience" at bounding box center [411, 138] width 63 height 8
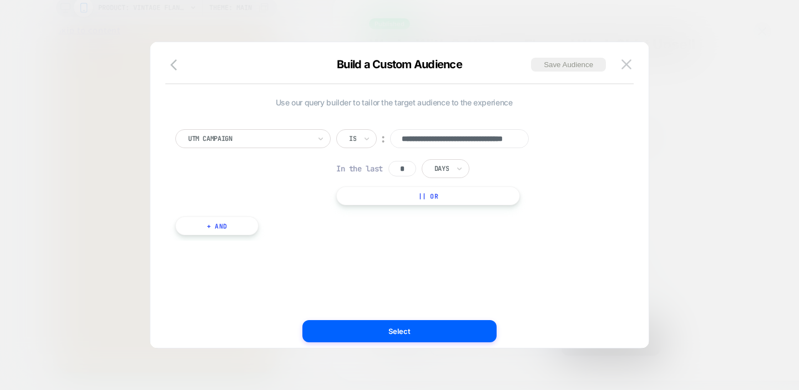
click at [432, 20] on div at bounding box center [399, 195] width 799 height 390
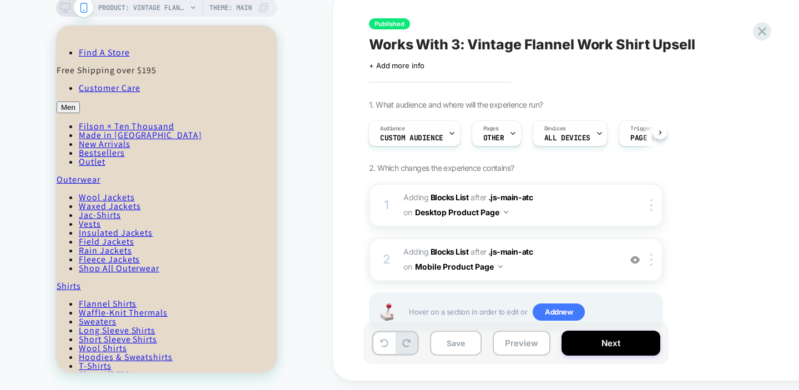
scroll to position [708, 0]
click at [416, 134] on div "Audience Custom Audience" at bounding box center [411, 133] width 85 height 25
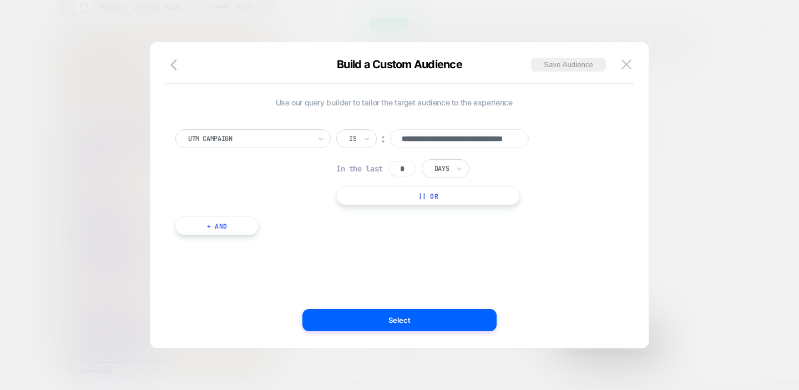
scroll to position [0, 0]
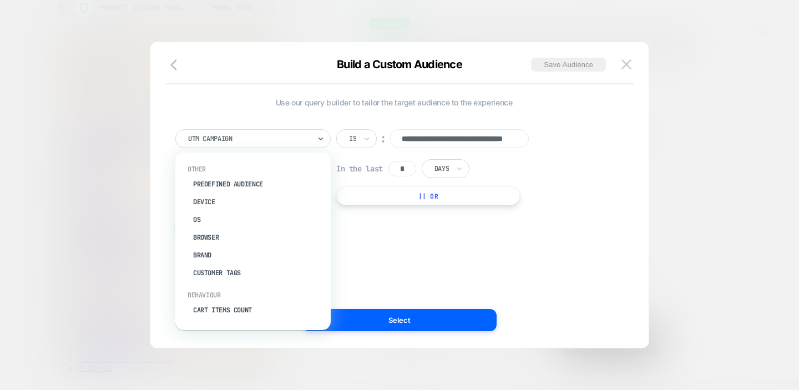
click at [275, 135] on div at bounding box center [249, 139] width 122 height 10
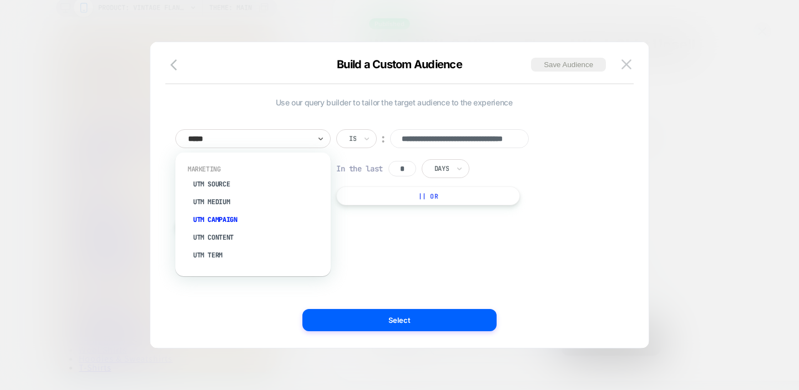
type input "******"
click at [247, 194] on div "Marketing UTM Source" at bounding box center [253, 178] width 144 height 37
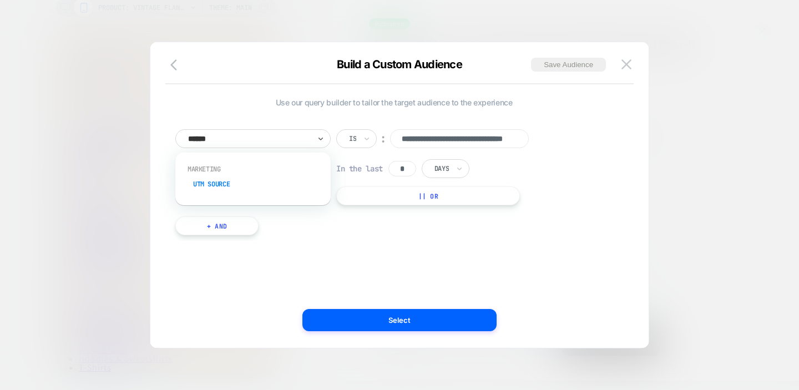
click at [247, 185] on div "UTM Source" at bounding box center [258, 184] width 144 height 18
click at [467, 135] on input at bounding box center [459, 138] width 139 height 19
type input "*"
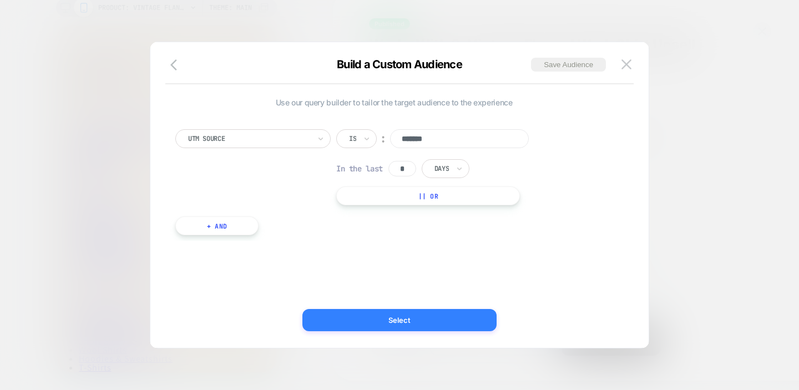
type input "*******"
click at [394, 321] on button "Select" at bounding box center [399, 320] width 194 height 22
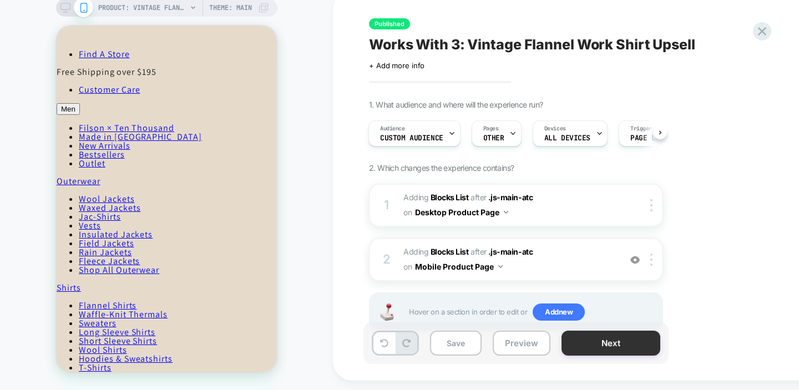
click at [605, 353] on button "Next" at bounding box center [610, 343] width 99 height 25
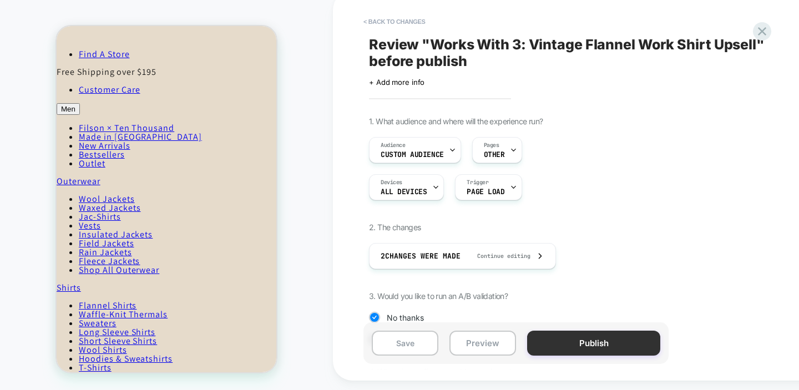
click at [585, 343] on button "Publish" at bounding box center [593, 343] width 133 height 25
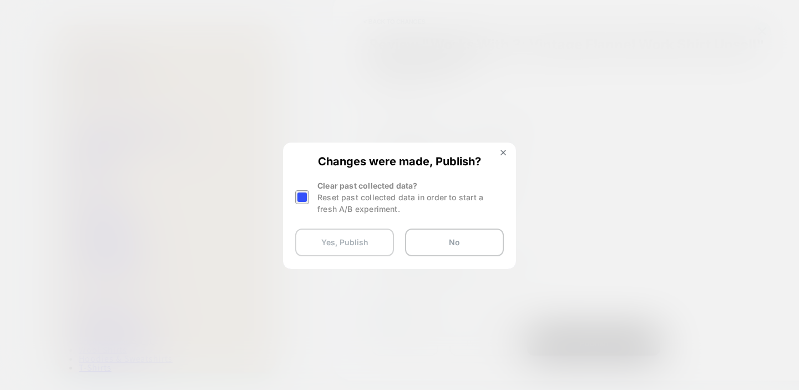
click at [343, 241] on button "Yes, Publish" at bounding box center [344, 243] width 99 height 28
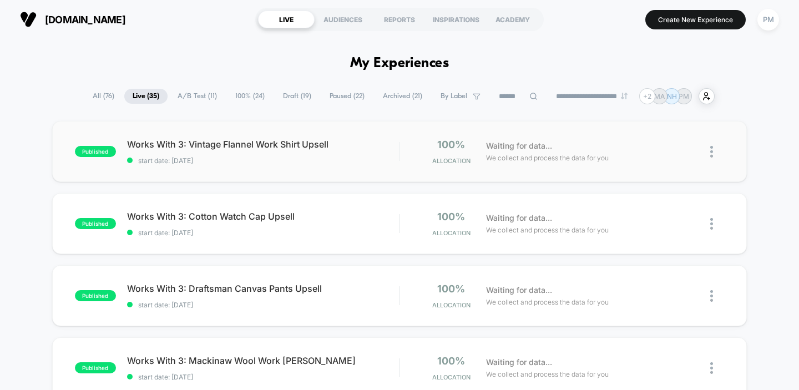
click at [266, 164] on div "published Works With 3: Vintage Flannel Work Shirt Upsell start date: [DATE] 10…" at bounding box center [399, 151] width 695 height 61
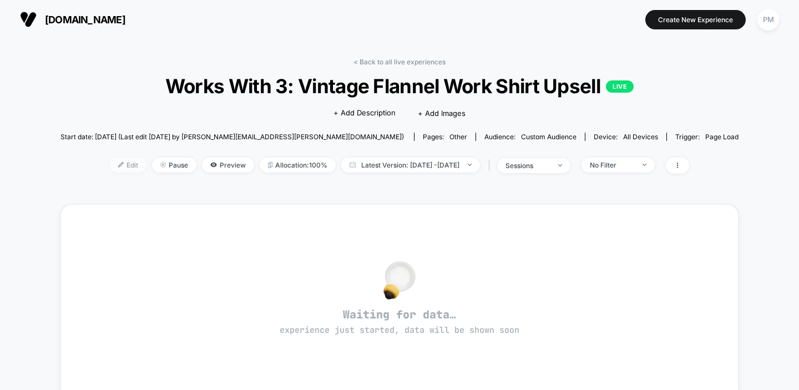
click at [117, 168] on span "Edit" at bounding box center [128, 165] width 37 height 15
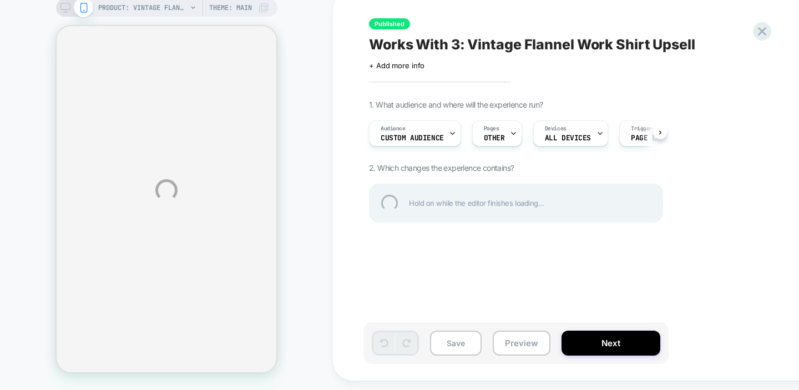
click at [400, 140] on div "PRODUCT: Vintage Flannel Work Shirt - Tan / Orange / Multi Plaid PRODUCT: Vinta…" at bounding box center [399, 190] width 799 height 399
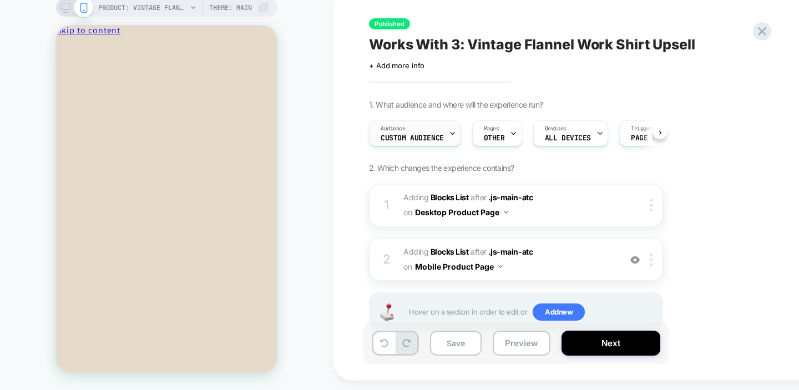
scroll to position [0, 1]
click at [411, 142] on span "Custom Audience" at bounding box center [411, 138] width 63 height 8
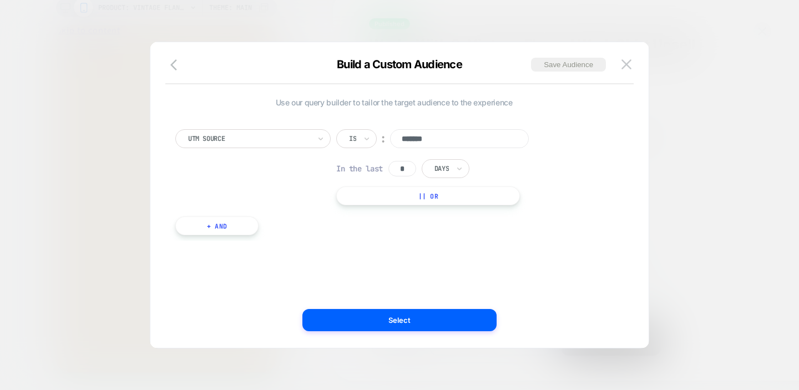
click at [407, 164] on input "*" at bounding box center [402, 169] width 28 height 16
click at [444, 174] on div "Days" at bounding box center [441, 169] width 17 height 12
click at [445, 194] on div "Hours" at bounding box center [471, 199] width 72 height 18
click at [399, 161] on input "*" at bounding box center [402, 169] width 28 height 16
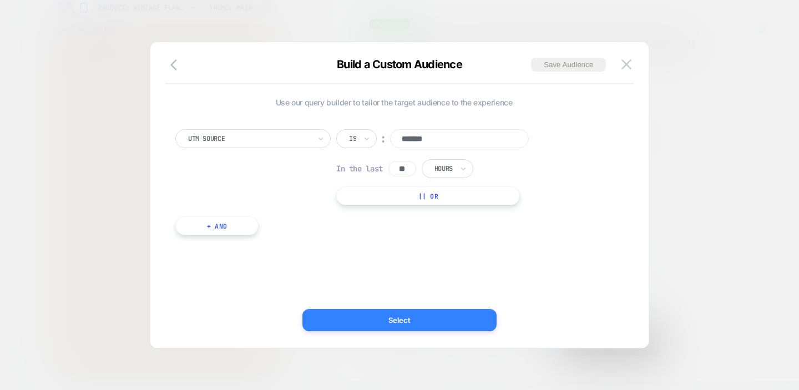
type input "**"
click at [385, 322] on button "Select" at bounding box center [399, 320] width 194 height 22
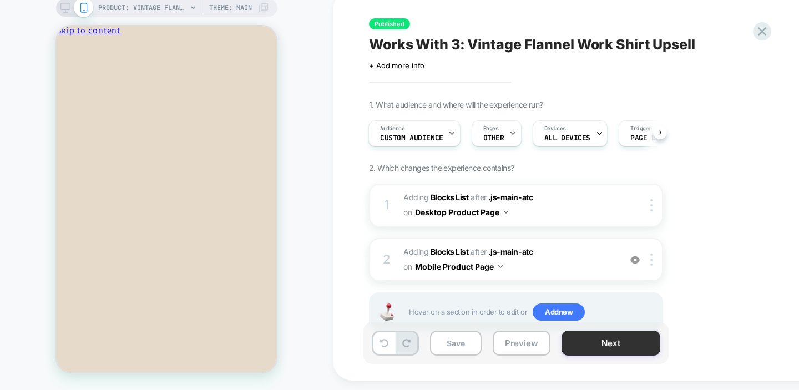
click at [585, 353] on button "Next" at bounding box center [610, 343] width 99 height 25
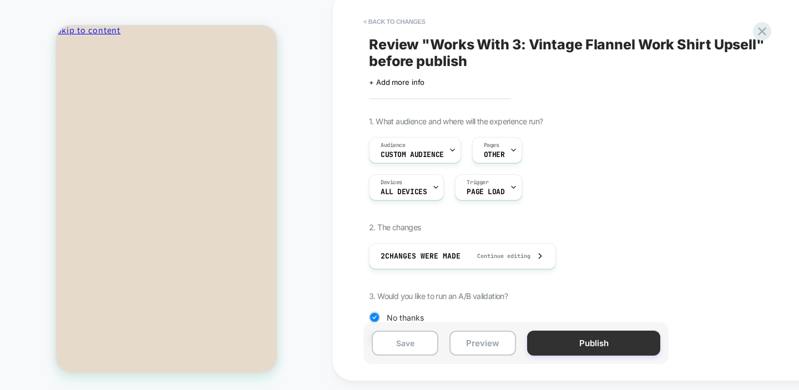
click at [580, 353] on button "Publish" at bounding box center [593, 343] width 133 height 25
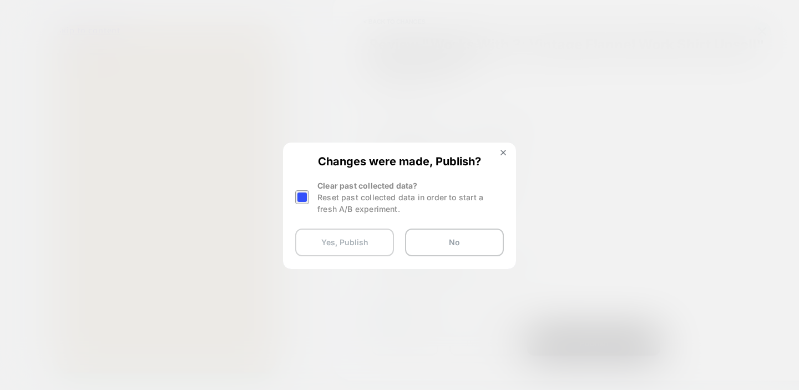
click at [325, 245] on button "Yes, Publish" at bounding box center [344, 243] width 99 height 28
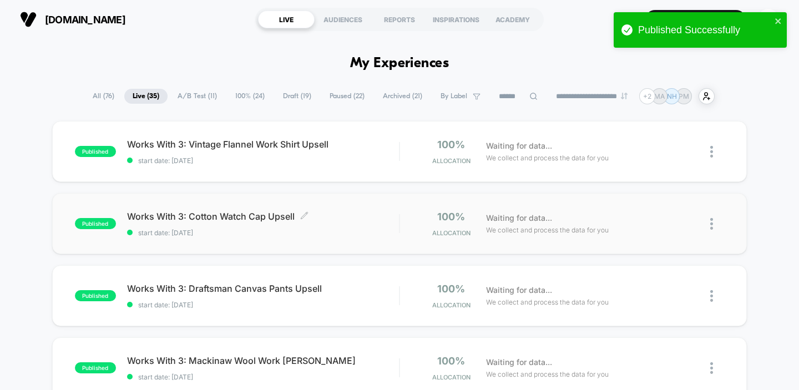
click at [317, 231] on span "start date: [DATE]" at bounding box center [263, 233] width 272 height 8
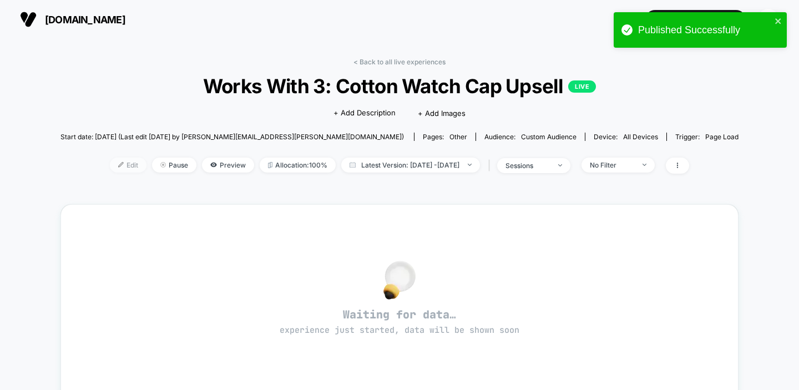
click at [110, 161] on span "Edit" at bounding box center [128, 165] width 37 height 15
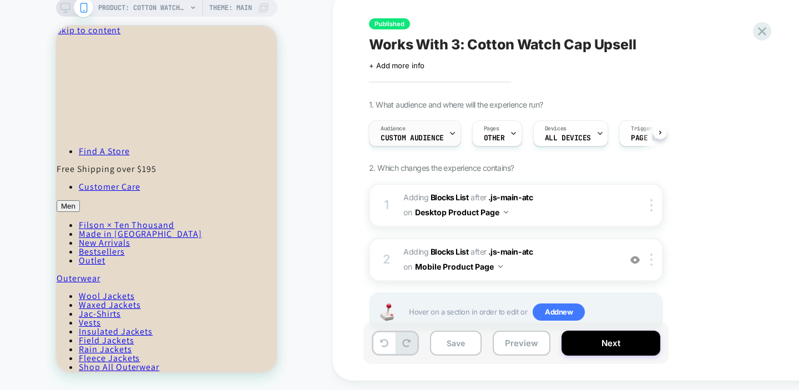
scroll to position [0, 1]
click at [407, 139] on div "Audience Custom Audience" at bounding box center [411, 133] width 85 height 25
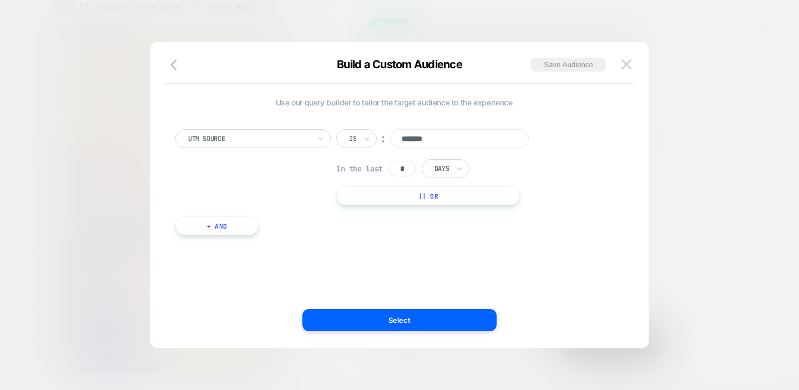
click at [444, 174] on div at bounding box center [441, 169] width 14 height 10
click at [449, 198] on div "Hours" at bounding box center [471, 199] width 72 height 18
click at [400, 163] on input "*" at bounding box center [402, 169] width 28 height 16
click at [414, 169] on input "*" at bounding box center [402, 169] width 28 height 16
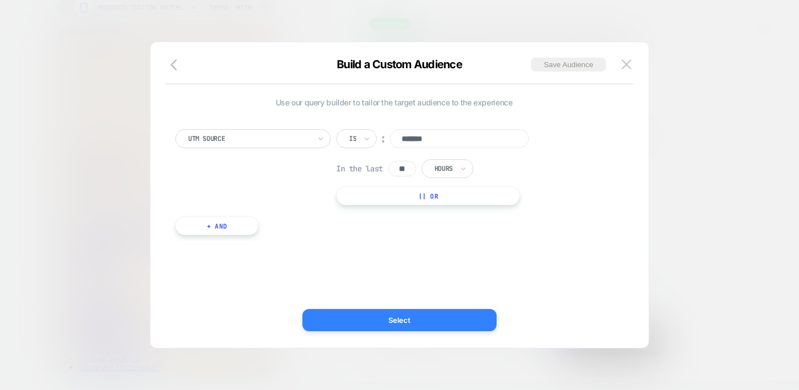
type input "**"
click at [395, 310] on button "Select" at bounding box center [399, 320] width 194 height 22
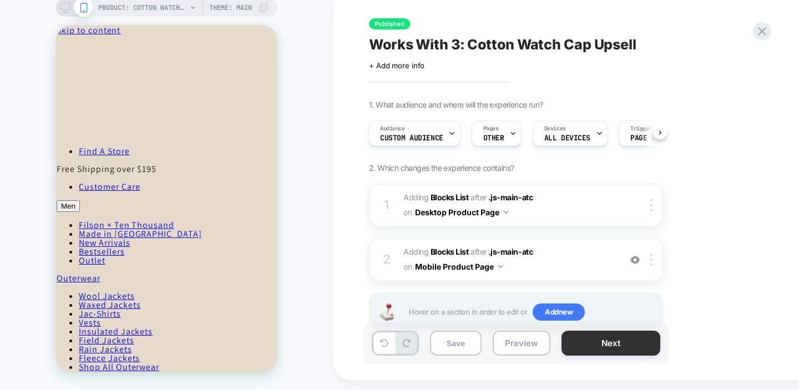
click at [584, 350] on button "Next" at bounding box center [610, 343] width 99 height 25
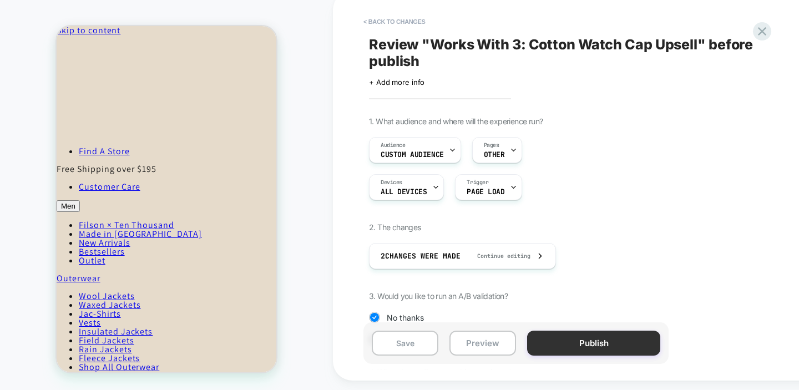
click at [566, 353] on button "Publish" at bounding box center [593, 343] width 133 height 25
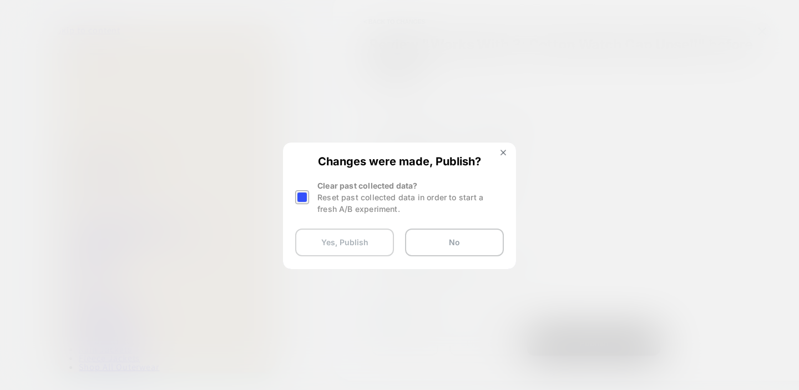
click at [347, 245] on button "Yes, Publish" at bounding box center [344, 243] width 99 height 28
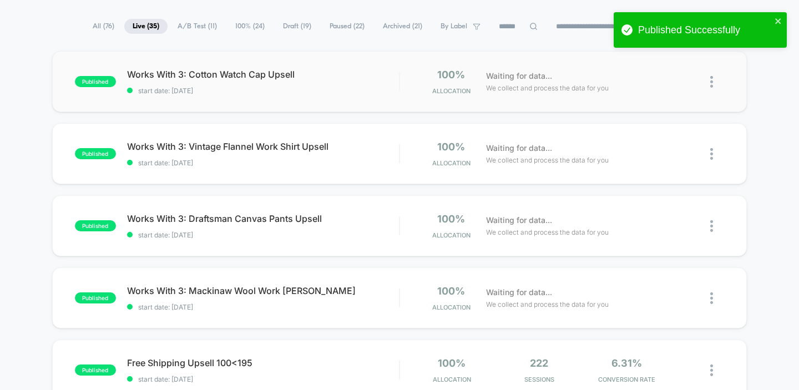
scroll to position [71, 0]
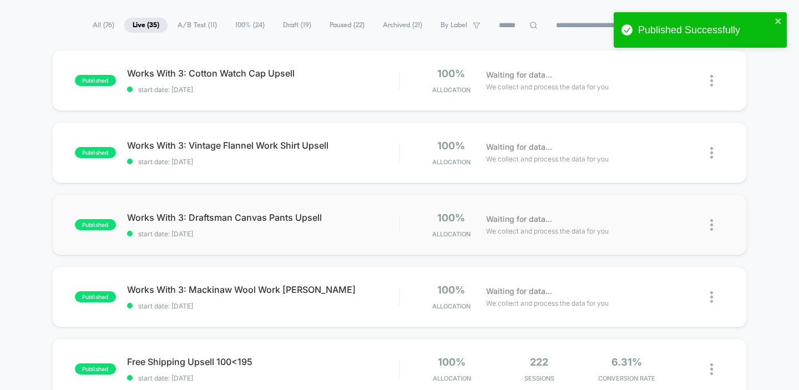
click at [343, 237] on div "published Works With 3: Draftsman Canvas Pants Upsell start date: 9/5/2025 100%…" at bounding box center [399, 224] width 695 height 61
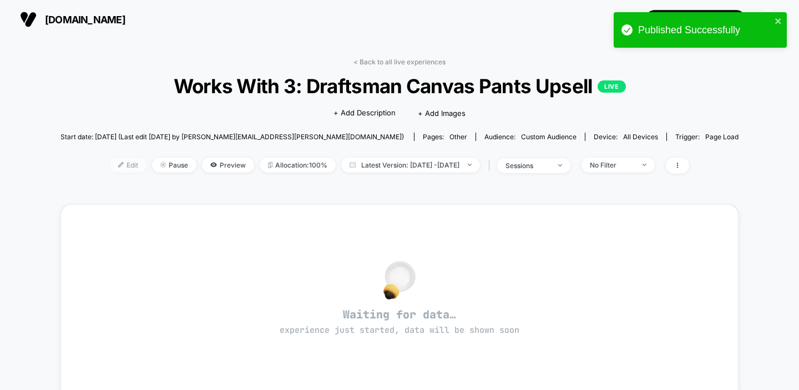
click at [110, 163] on span "Edit" at bounding box center [128, 165] width 37 height 15
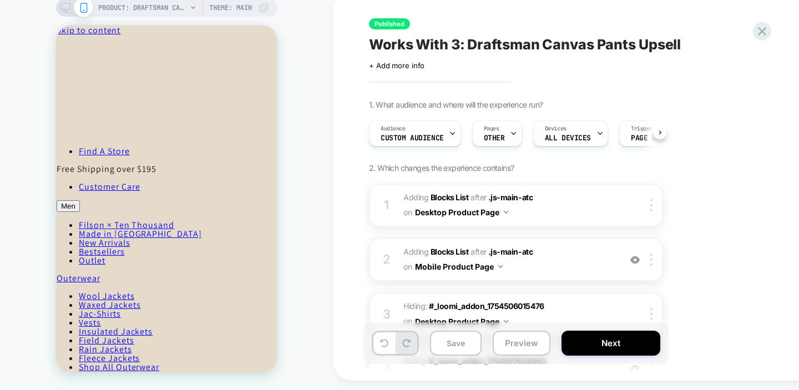
scroll to position [0, 1]
click at [431, 146] on div "Audience Custom Audience" at bounding box center [411, 133] width 85 height 25
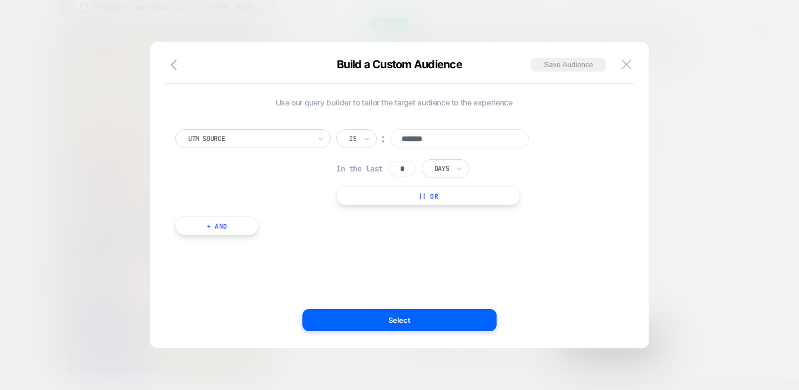
click at [410, 171] on input "*" at bounding box center [402, 169] width 28 height 16
type input "**"
click at [439, 166] on input "text" at bounding box center [436, 169] width 4 height 10
click at [449, 198] on div "Hours" at bounding box center [471, 199] width 72 height 18
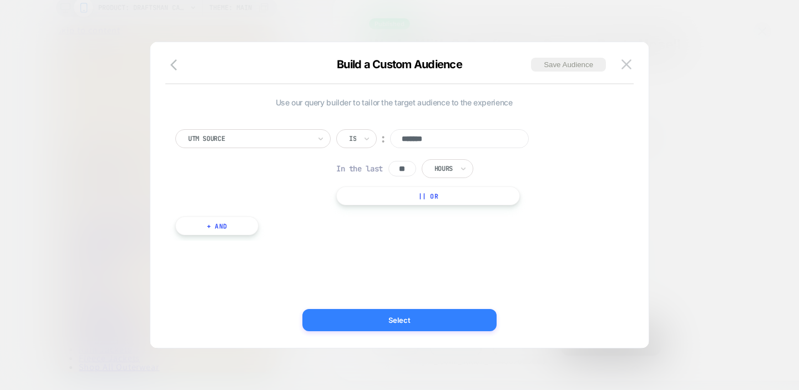
click at [386, 309] on button "Select" at bounding box center [399, 320] width 194 height 22
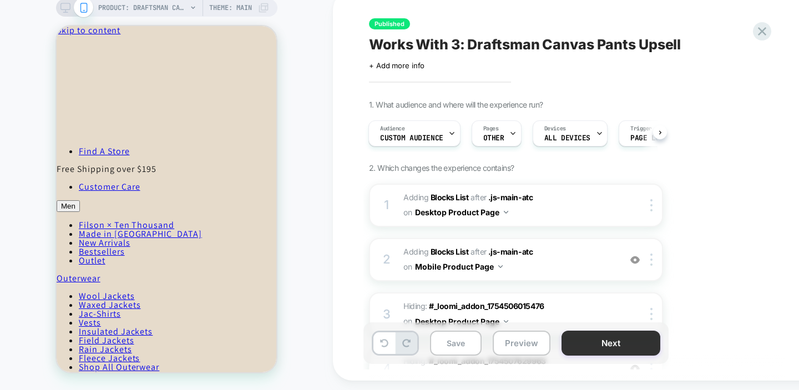
click at [580, 345] on button "Next" at bounding box center [610, 343] width 99 height 25
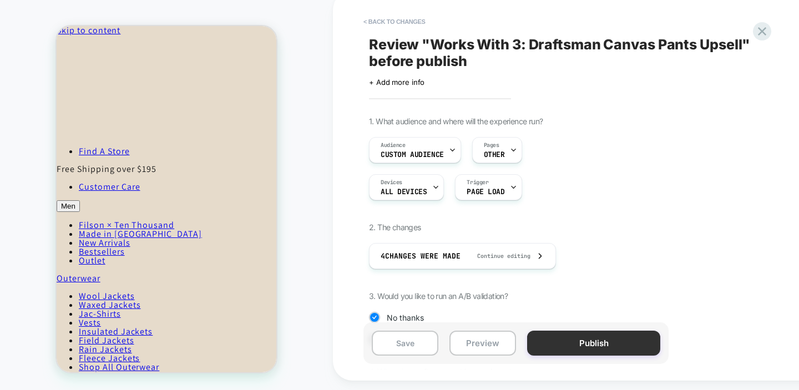
click at [560, 352] on button "Publish" at bounding box center [593, 343] width 133 height 25
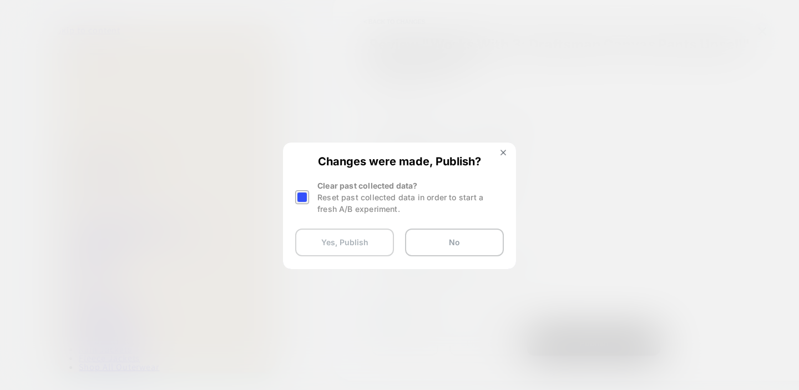
click at [347, 241] on button "Yes, Publish" at bounding box center [344, 243] width 99 height 28
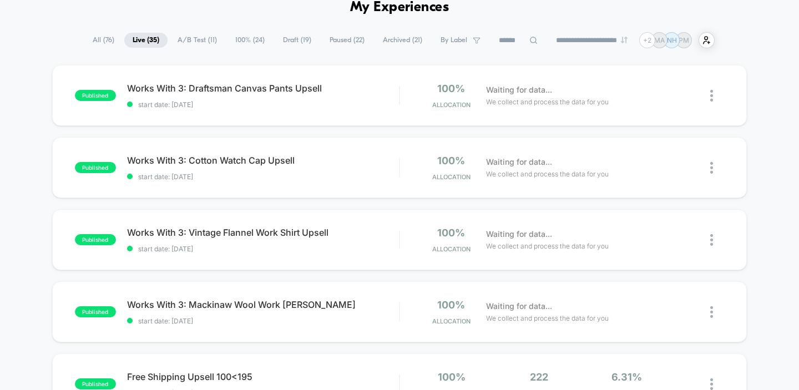
scroll to position [45, 0]
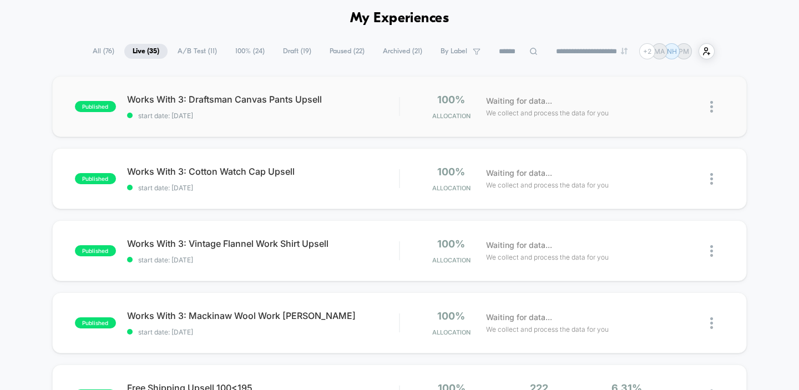
click at [246, 87] on div "published Works With 3: Draftsman Canvas Pants Upsell start date: 9/5/2025 100%…" at bounding box center [399, 106] width 695 height 61
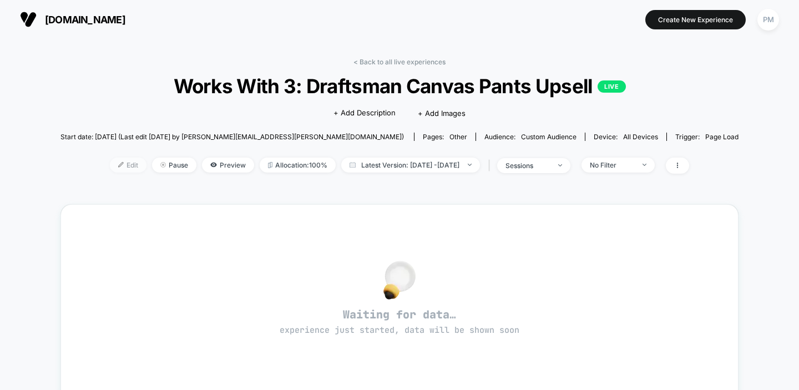
click at [118, 168] on span "Edit" at bounding box center [128, 165] width 37 height 15
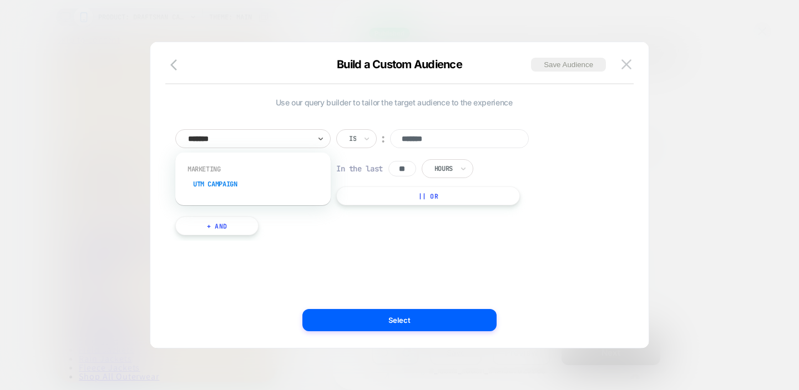
scroll to position [0, 1]
click at [0, 0] on div "UTM Campaign" at bounding box center [0, 0] width 0 height 0
paste input "**********"
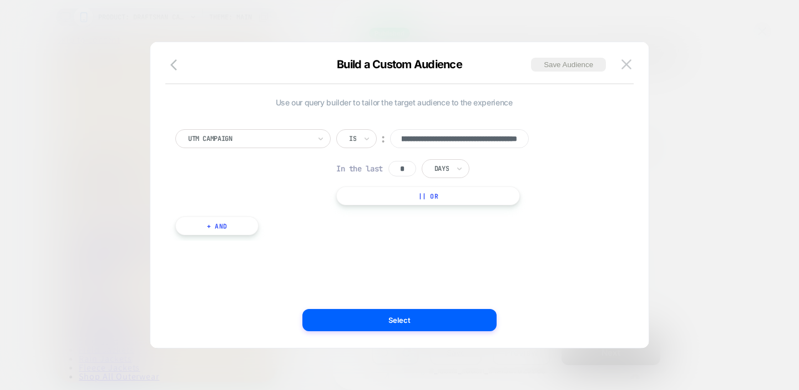
scroll to position [0, 17]
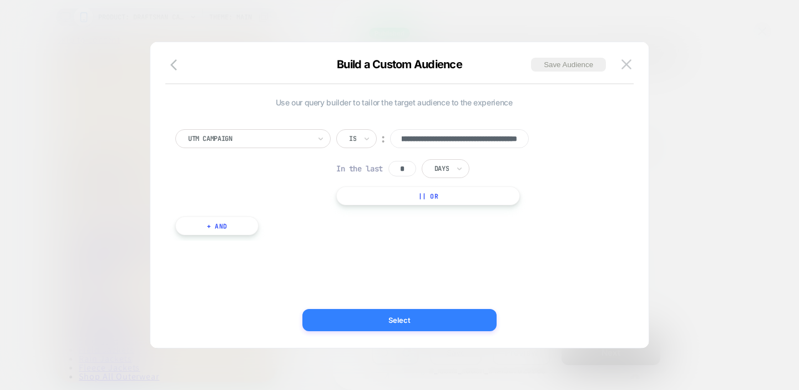
type input "**********"
click at [415, 317] on button "Select" at bounding box center [399, 320] width 194 height 22
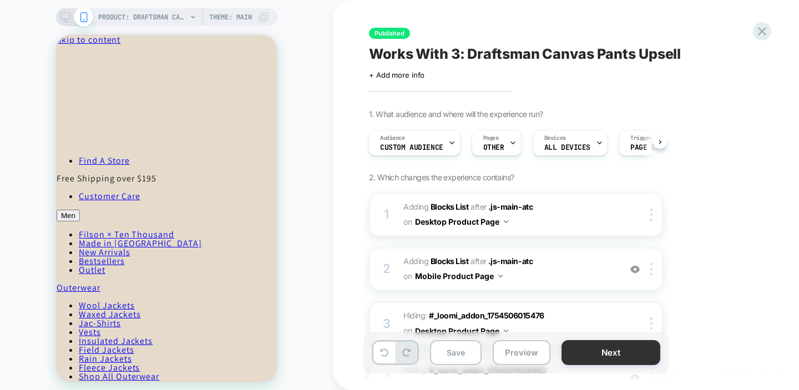
click at [586, 355] on button "Next" at bounding box center [610, 352] width 99 height 25
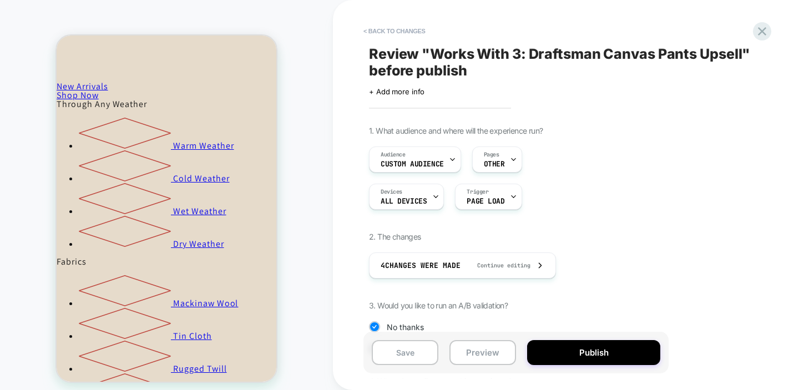
scroll to position [885, 0]
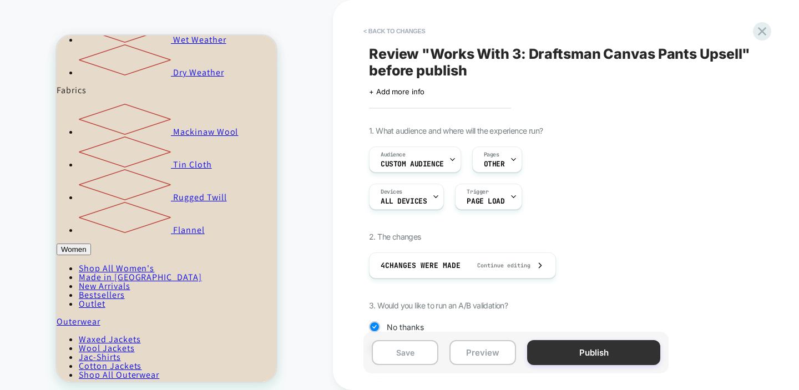
click at [591, 357] on button "Publish" at bounding box center [593, 352] width 133 height 25
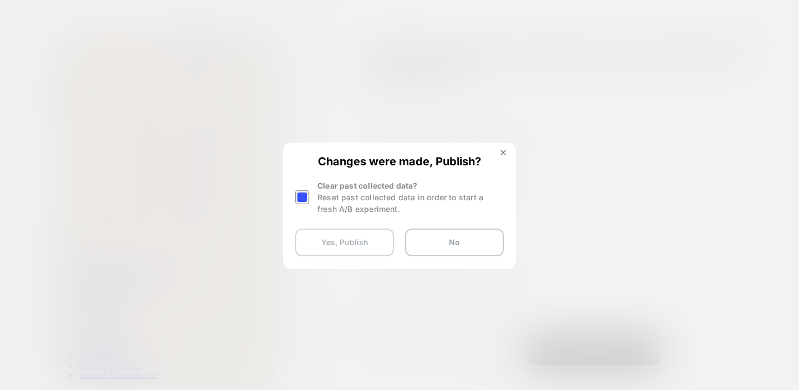
click at [345, 245] on button "Yes, Publish" at bounding box center [344, 243] width 99 height 28
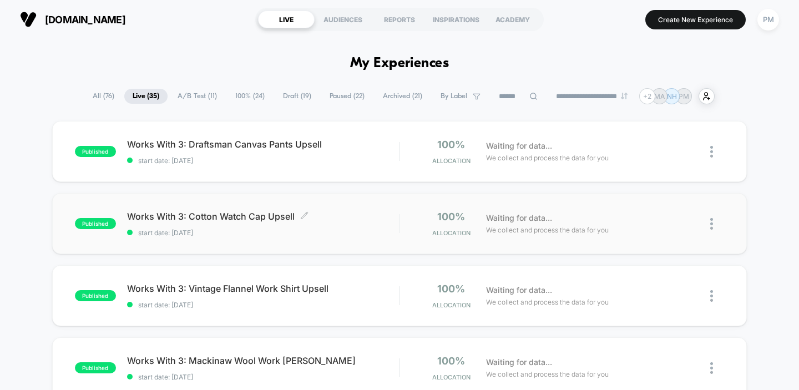
click at [338, 231] on span "start date: [DATE]" at bounding box center [263, 233] width 272 height 8
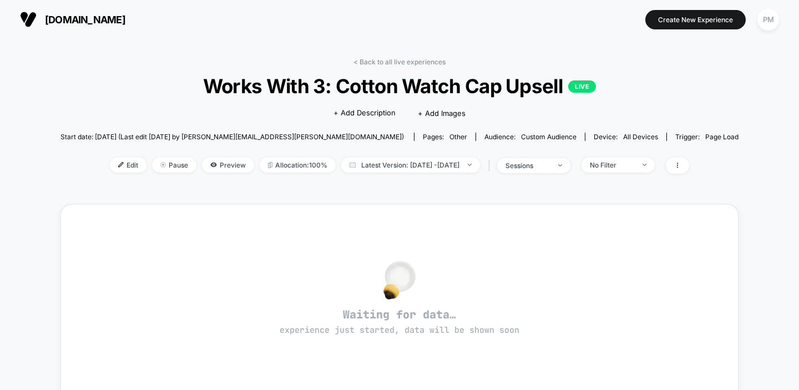
click at [409, 57] on div "< Back to all live experiences Works With 3: Cotton Watch Cap Upsell LIVE Click…" at bounding box center [399, 323] width 678 height 546
click at [402, 63] on link "< Back to all live experiences" at bounding box center [399, 62] width 92 height 8
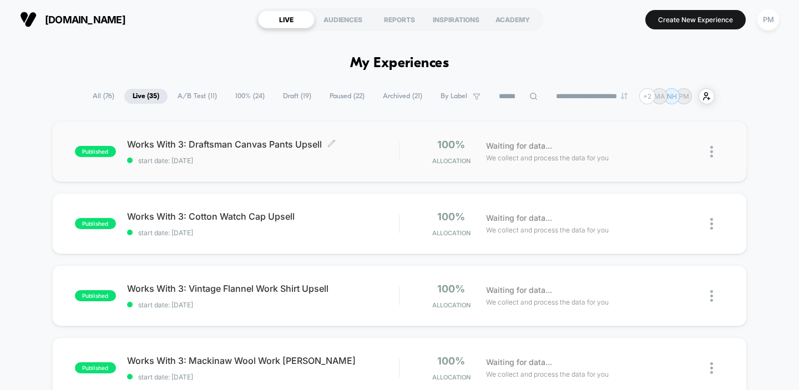
click at [348, 150] on div "Works With 3: Draftsman Canvas Pants Upsell Click to edit experience details Cl…" at bounding box center [263, 152] width 272 height 26
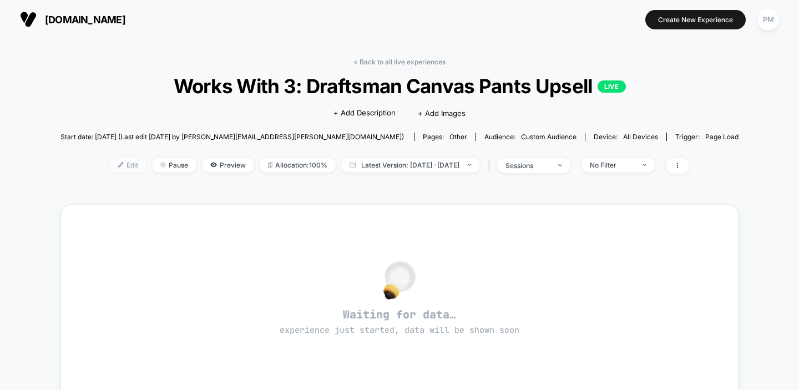
click at [113, 161] on span "Edit" at bounding box center [128, 165] width 37 height 15
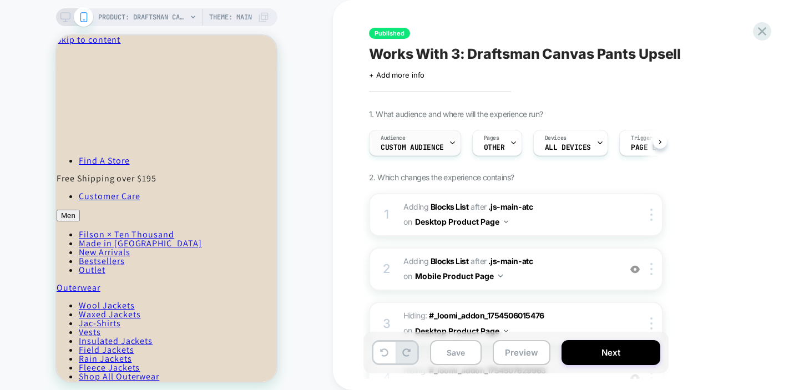
scroll to position [0, 1]
click at [428, 141] on div "Audience Custom Audience" at bounding box center [411, 142] width 85 height 25
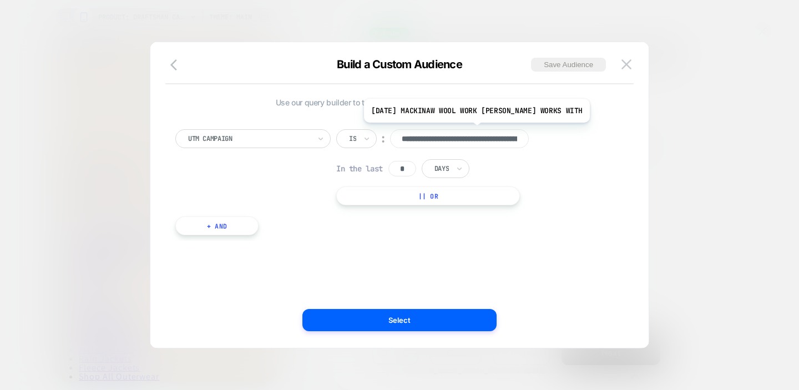
scroll to position [0, 85]
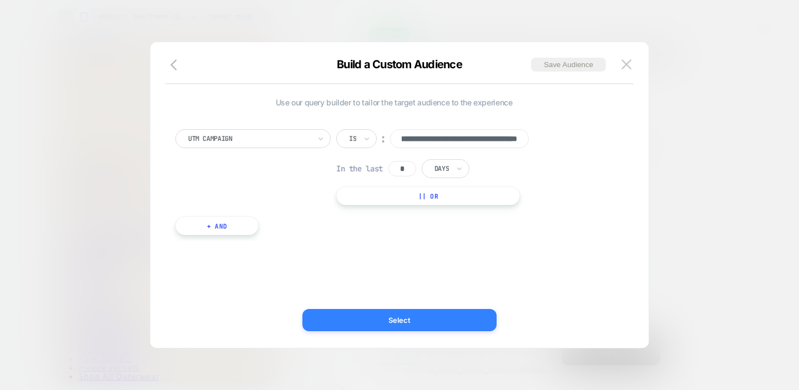
click at [407, 315] on button "Select" at bounding box center [399, 320] width 194 height 22
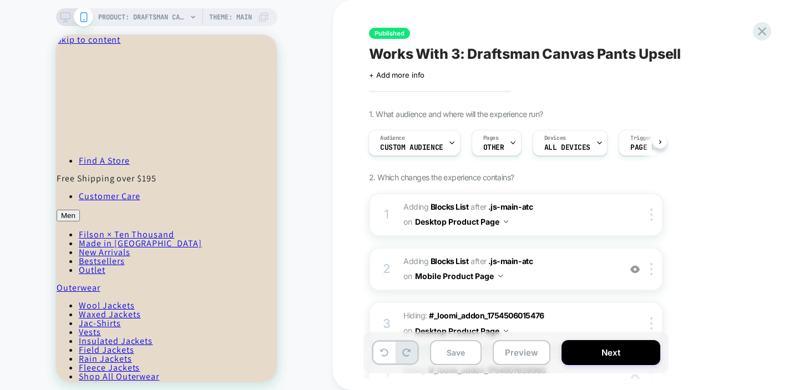
scroll to position [0, 3]
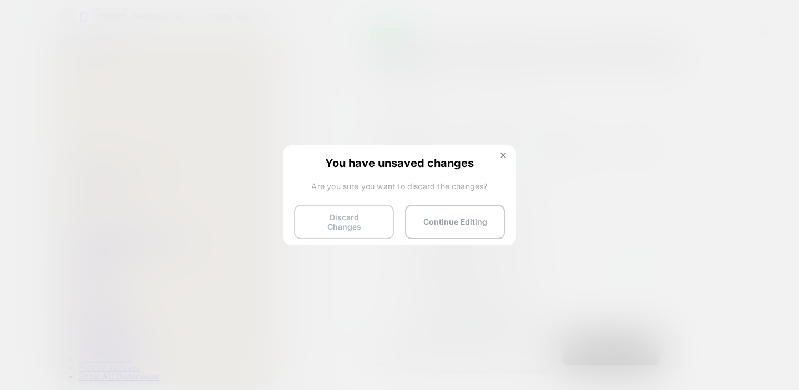
click at [362, 224] on button "Discard Changes" at bounding box center [344, 222] width 100 height 34
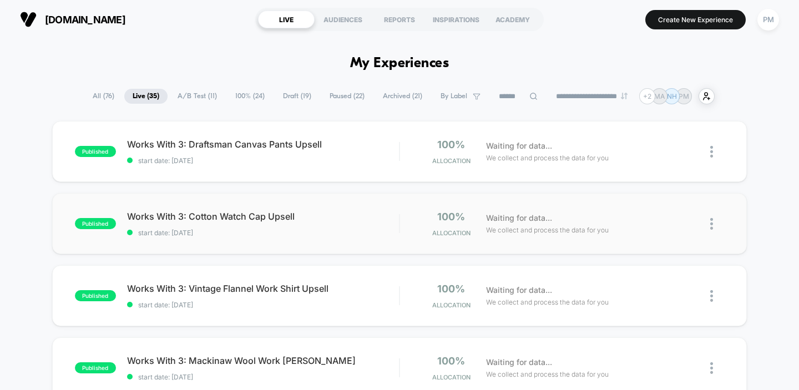
click at [339, 216] on span "Works With 3: Cotton Watch Cap Upsell" at bounding box center [263, 216] width 272 height 11
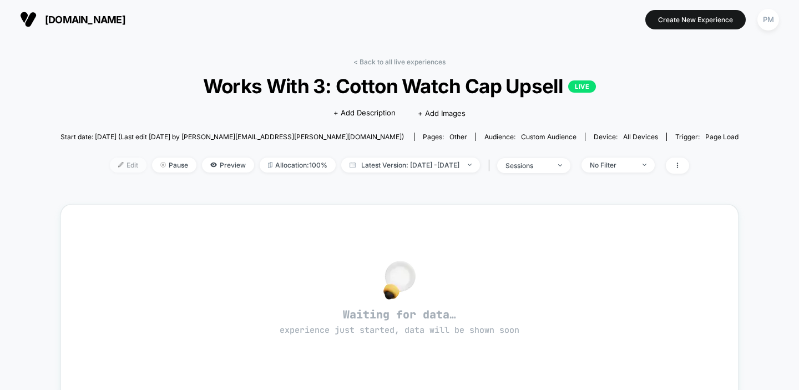
click at [118, 166] on img at bounding box center [121, 165] width 6 height 6
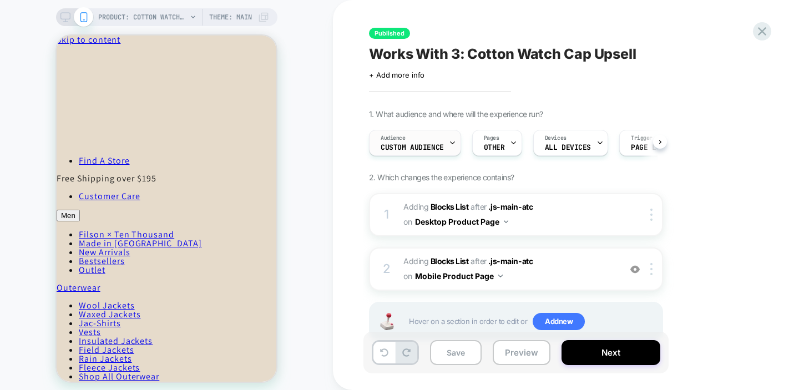
scroll to position [0, 1]
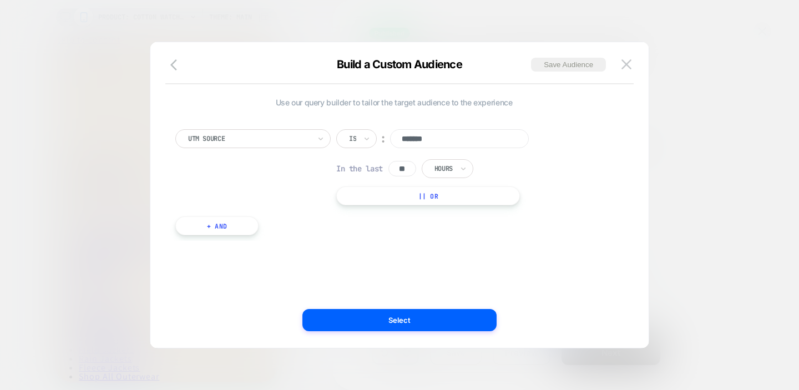
click at [443, 131] on input "*******" at bounding box center [459, 138] width 139 height 19
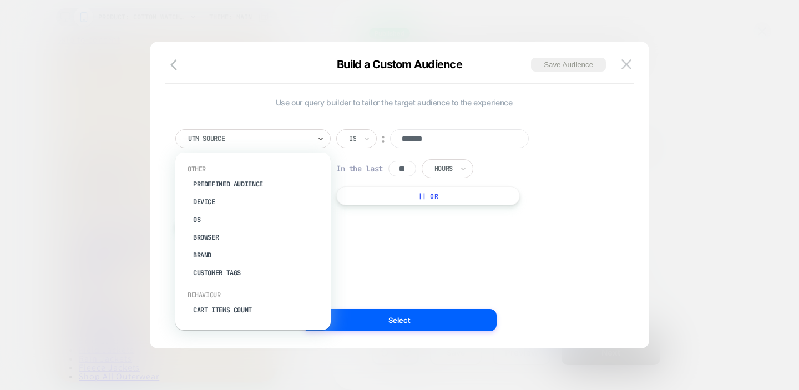
click at [291, 136] on div at bounding box center [249, 139] width 122 height 10
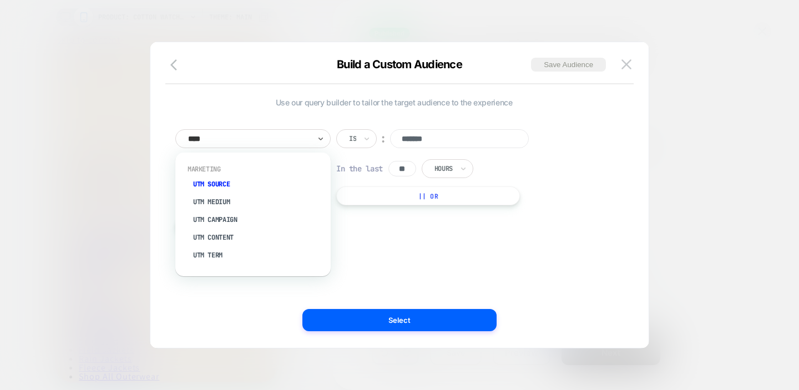
type input "*****"
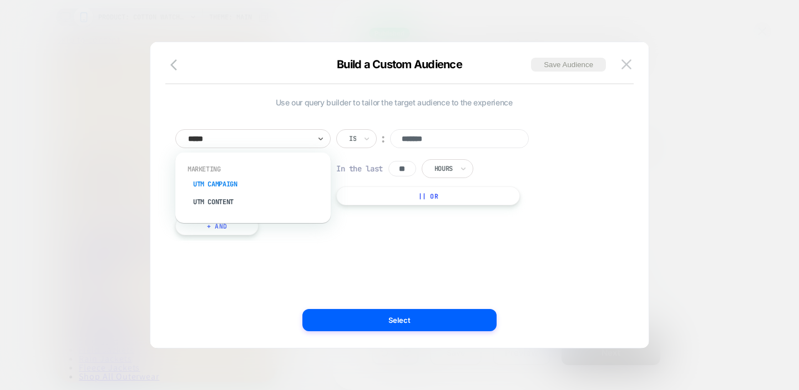
click at [225, 181] on div "UTM Campaign" at bounding box center [258, 184] width 144 height 18
click at [466, 135] on input at bounding box center [459, 138] width 139 height 19
paste input "**********"
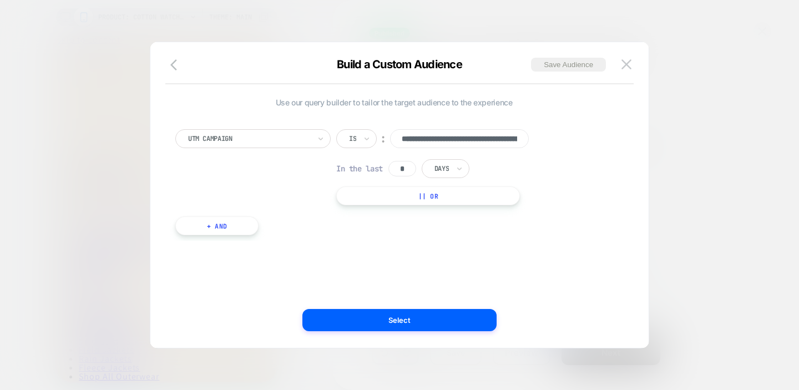
scroll to position [0, 85]
type input "**********"
click at [471, 232] on div "**********" at bounding box center [394, 177] width 448 height 128
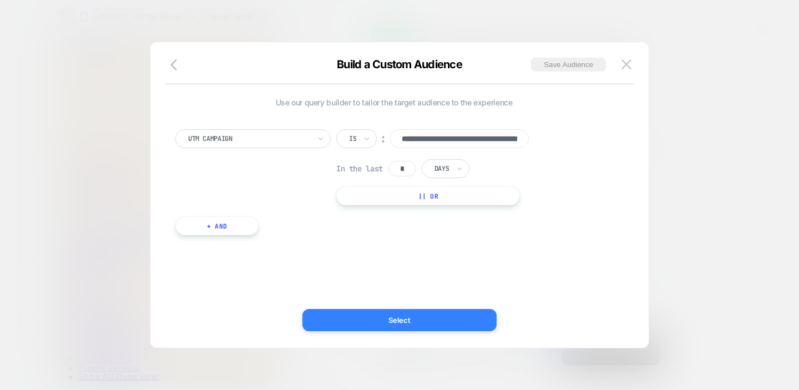
click at [417, 328] on button "Select" at bounding box center [399, 320] width 194 height 22
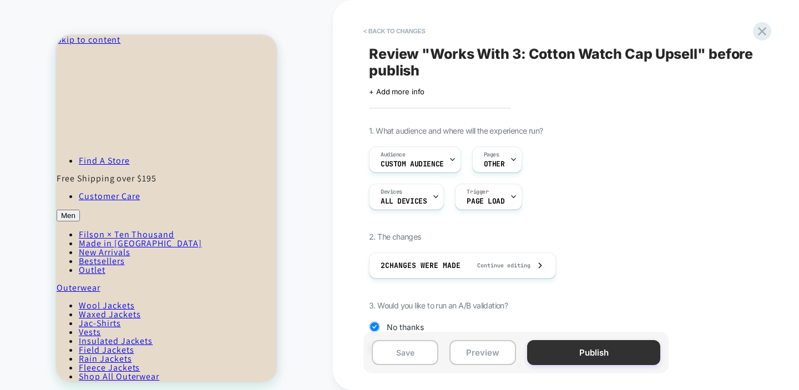
click at [579, 348] on button "Publish" at bounding box center [593, 352] width 133 height 25
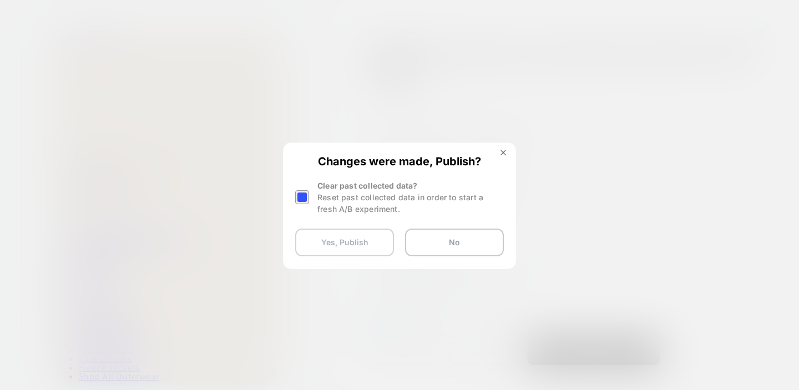
click at [351, 243] on button "Yes, Publish" at bounding box center [344, 243] width 99 height 28
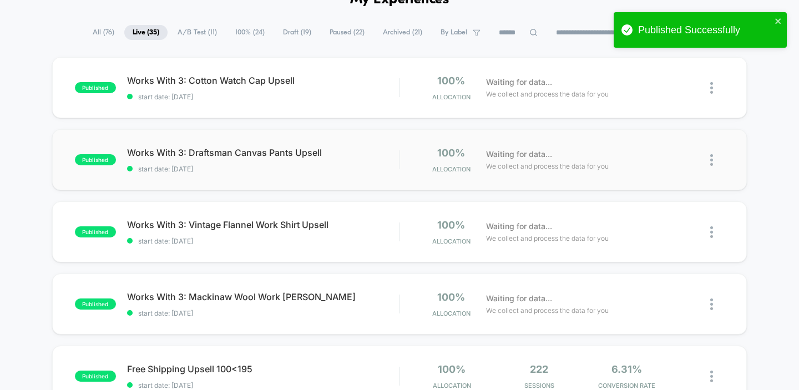
scroll to position [64, 0]
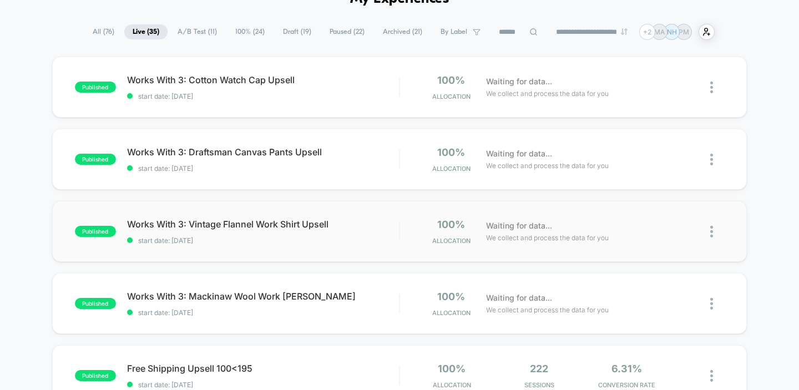
click at [346, 252] on div "published Works With 3: Vintage Flannel Work Shirt Upsell start date: [DATE] 10…" at bounding box center [399, 231] width 695 height 61
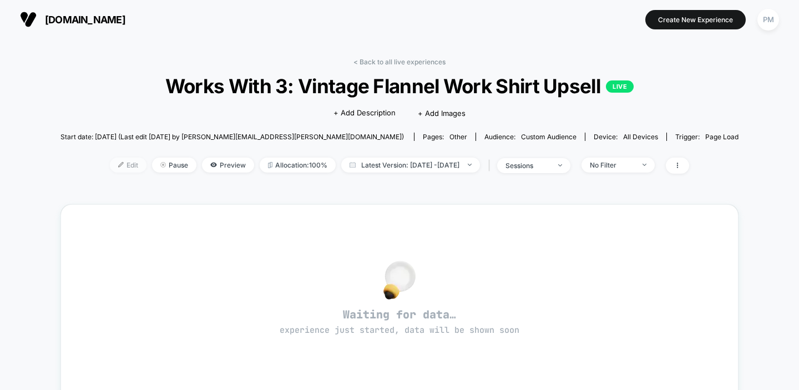
click at [110, 168] on span "Edit" at bounding box center [128, 165] width 37 height 15
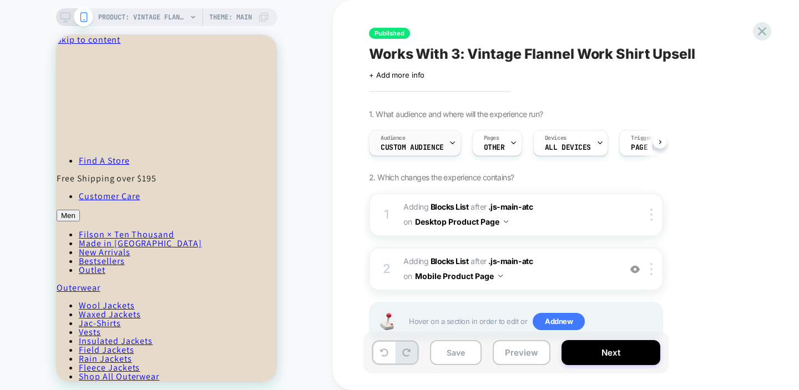
scroll to position [0, 1]
click at [417, 138] on div "Audience Custom Audience" at bounding box center [411, 142] width 85 height 25
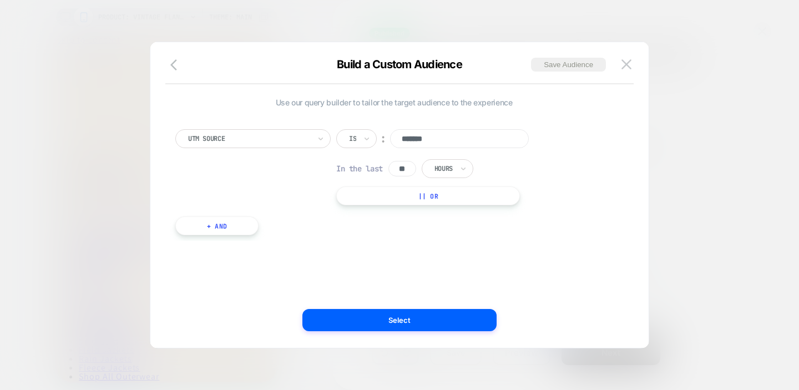
click at [292, 139] on div at bounding box center [249, 139] width 122 height 10
type input "*******"
click at [229, 190] on div "UTM Campaign" at bounding box center [258, 184] width 144 height 18
click at [451, 124] on div "UTM Campaign Is ︰ In the last * Days || Or + And" at bounding box center [394, 177] width 448 height 128
click at [441, 131] on input at bounding box center [459, 138] width 139 height 19
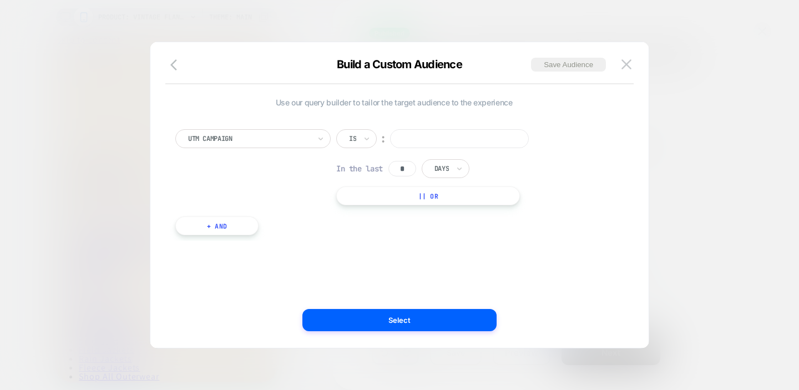
paste input "**********"
type input "**********"
click at [0, 0] on div "**********" at bounding box center [0, 0] width 0 height 0
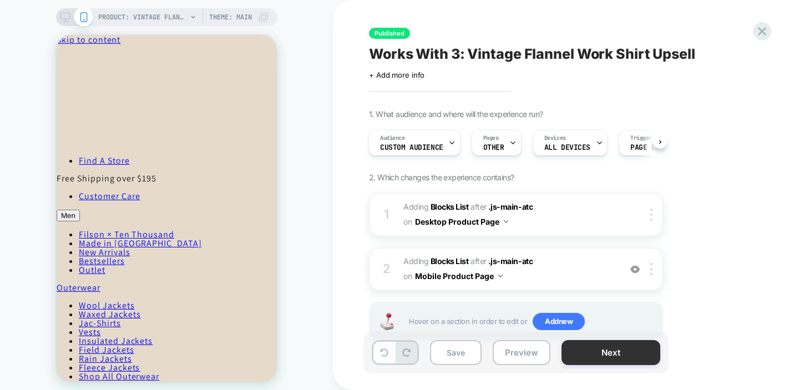
click at [640, 358] on button "Next" at bounding box center [610, 352] width 99 height 25
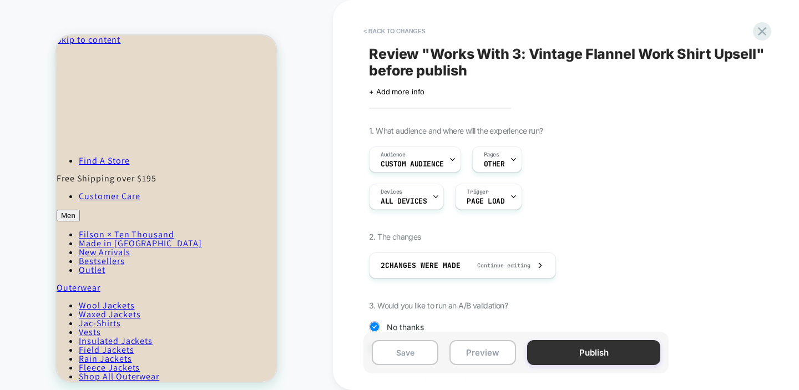
click at [594, 355] on button "Publish" at bounding box center [593, 352] width 133 height 25
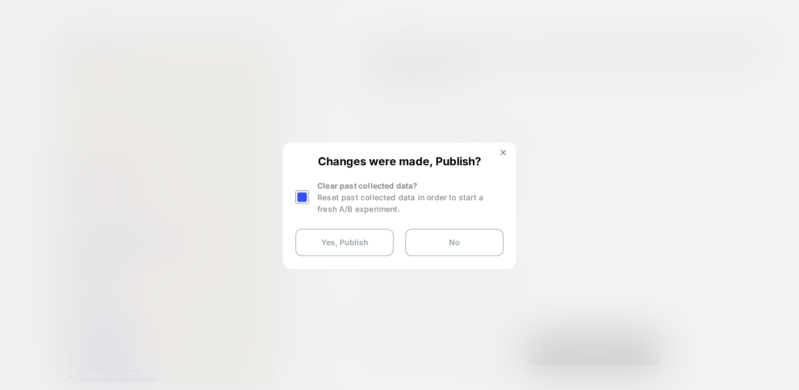
click at [335, 256] on div "Changes were made, Publish? Clear past collected data? Reset past collected dat…" at bounding box center [399, 206] width 231 height 124
click at [335, 245] on button "Yes, Publish" at bounding box center [344, 243] width 99 height 28
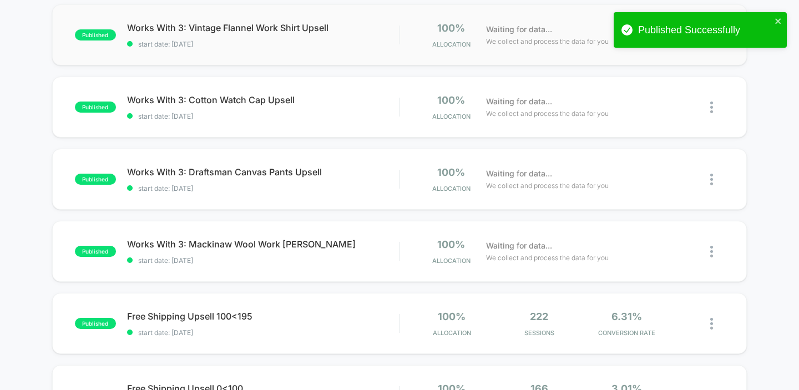
scroll to position [118, 0]
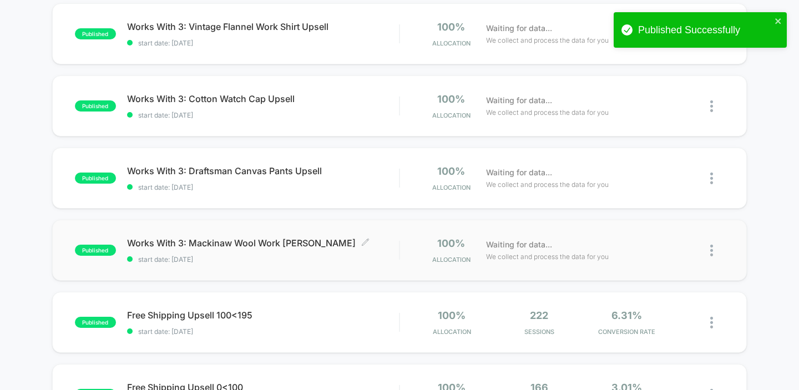
click at [308, 260] on span "start date: [DATE]" at bounding box center [263, 259] width 272 height 8
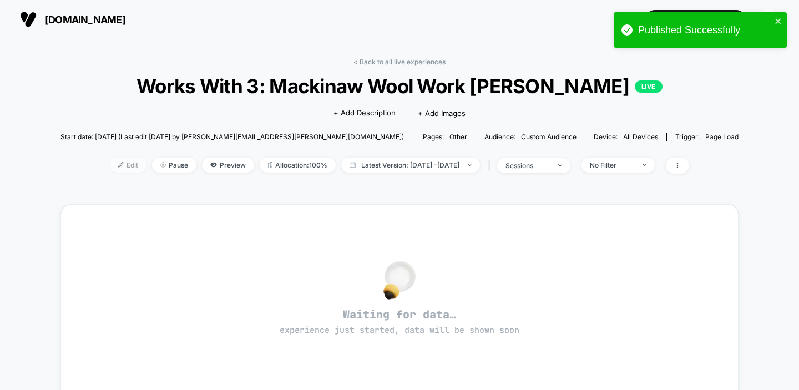
click at [120, 164] on span "Edit" at bounding box center [128, 165] width 37 height 15
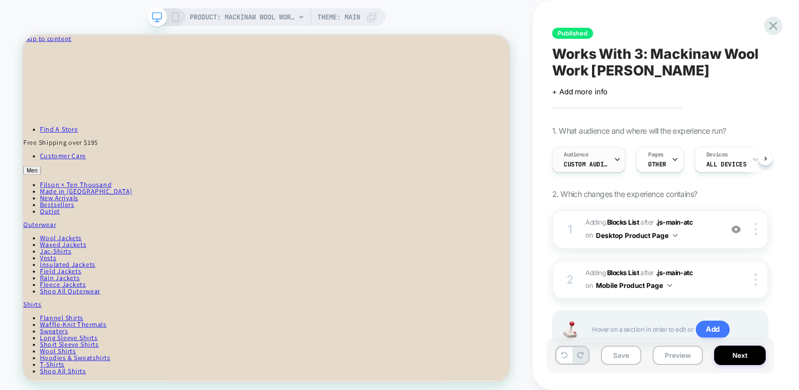
scroll to position [0, 1]
click at [579, 159] on div "Audience Custom Audience" at bounding box center [585, 159] width 67 height 25
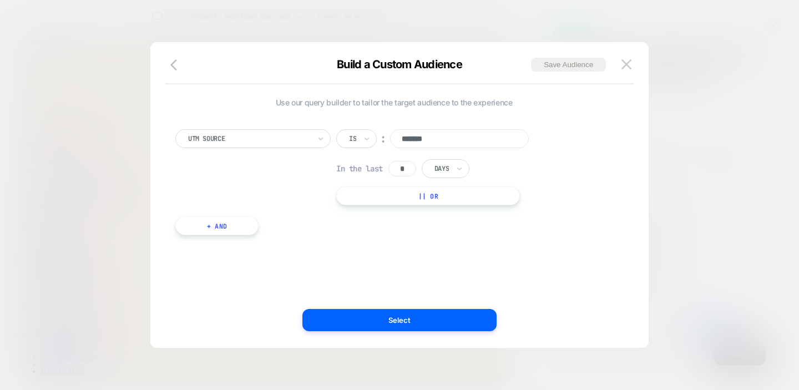
click at [300, 148] on div "UTM Source Is ︰ ******* In the last * Days || Or" at bounding box center [393, 167] width 437 height 76
click at [282, 146] on div "UTM Source" at bounding box center [252, 138] width 155 height 19
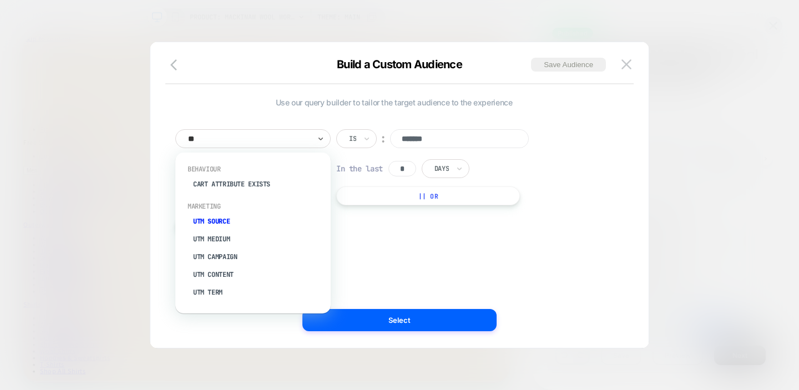
type input "***"
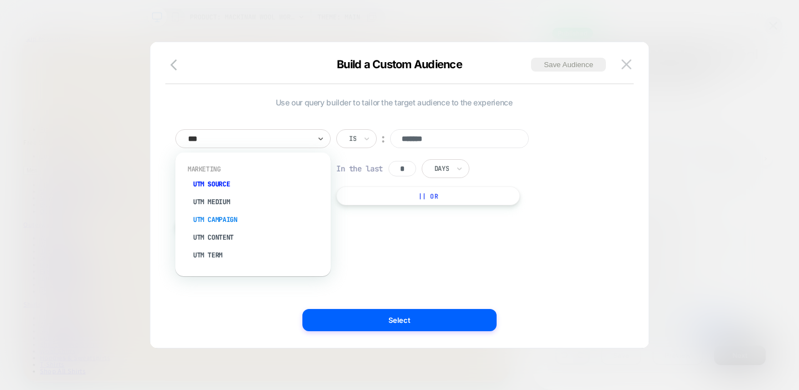
click at [216, 220] on div "UTM Campaign" at bounding box center [258, 220] width 144 height 18
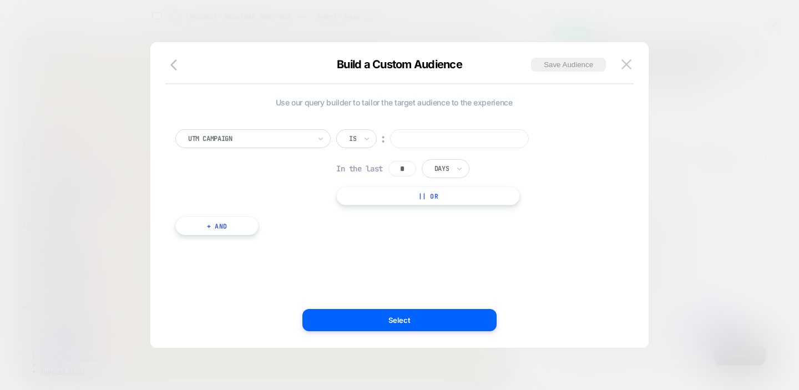
click at [402, 133] on input at bounding box center [459, 138] width 139 height 19
paste input "**********"
type input "**********"
click at [394, 256] on div "**********" at bounding box center [393, 194] width 465 height 261
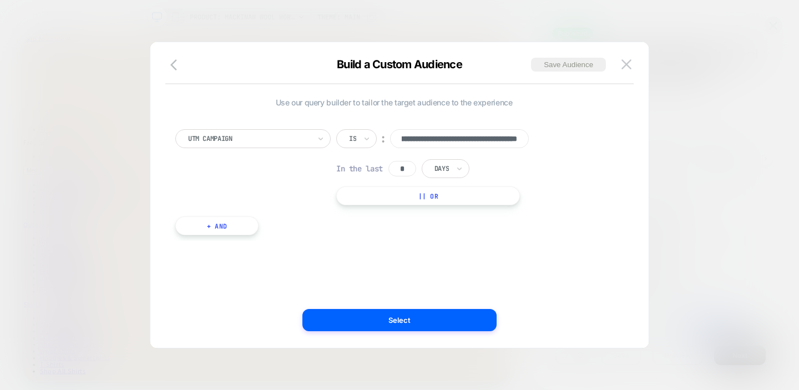
scroll to position [0, 0]
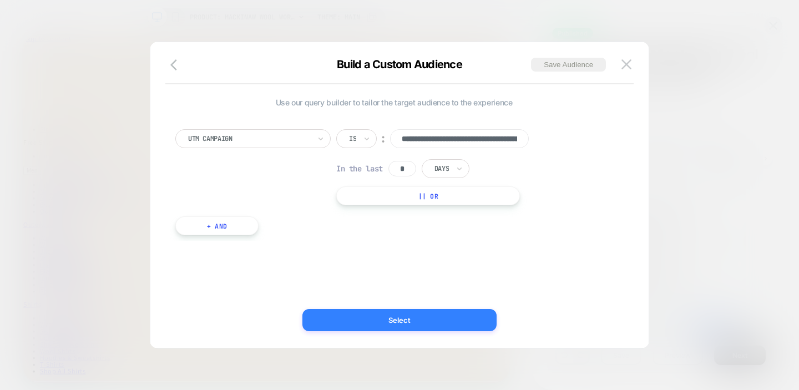
click at [397, 325] on button "Select" at bounding box center [399, 320] width 194 height 22
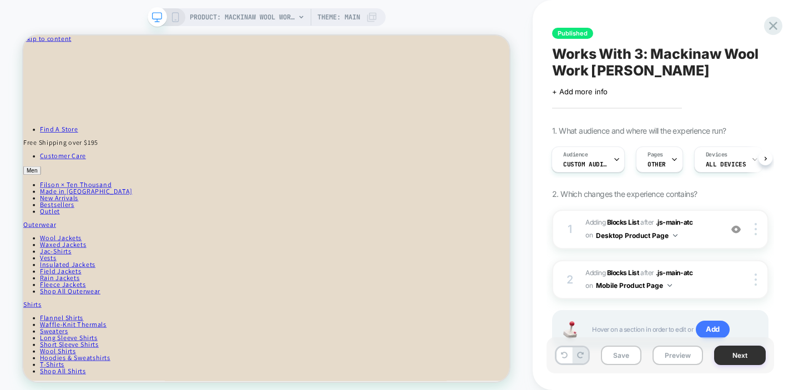
click at [720, 354] on button "Next" at bounding box center [740, 355] width 52 height 19
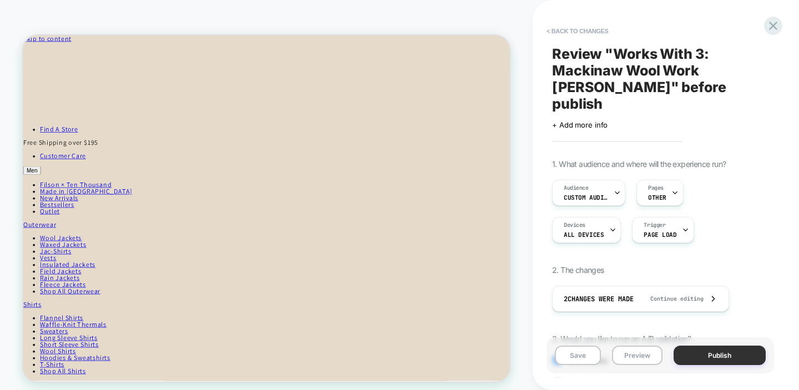
click at [719, 359] on button "Publish" at bounding box center [720, 355] width 92 height 19
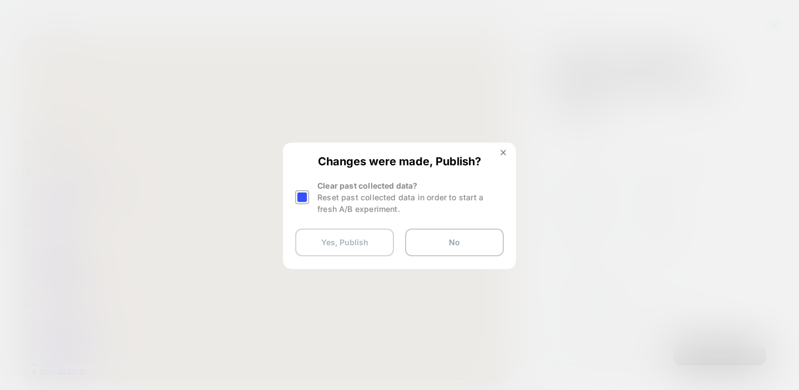
click at [336, 246] on button "Yes, Publish" at bounding box center [344, 243] width 99 height 28
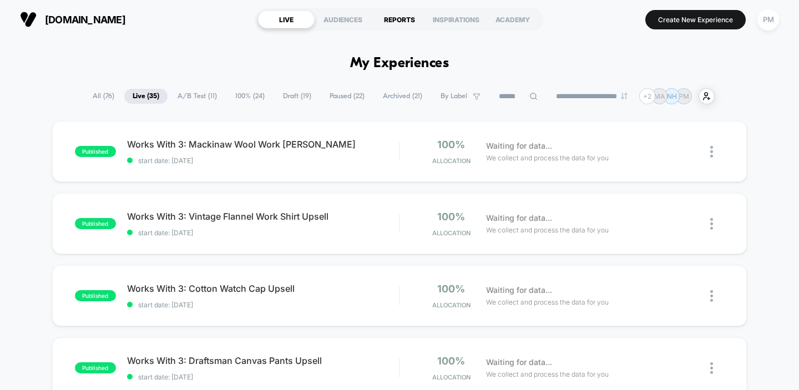
click at [396, 18] on div "REPORTS" at bounding box center [399, 20] width 57 height 18
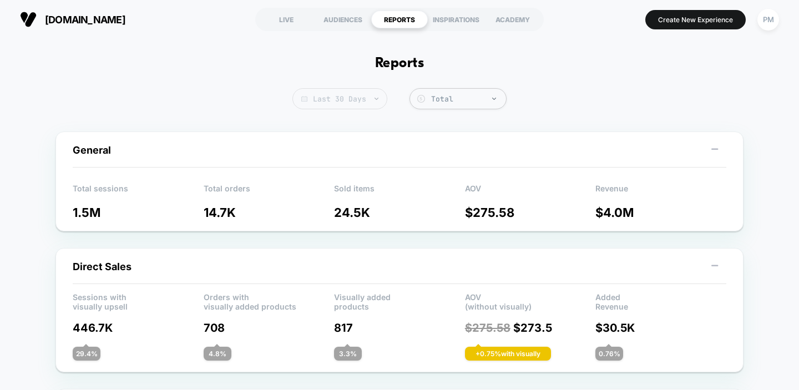
click at [328, 91] on span "Last 30 Days" at bounding box center [339, 98] width 95 height 21
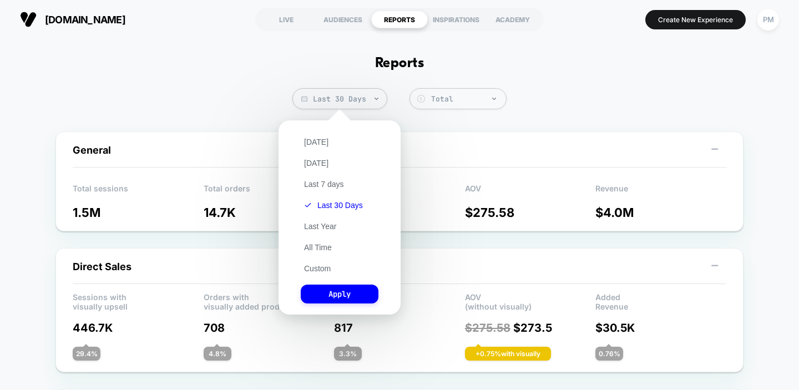
click at [313, 148] on div "[DATE] [DATE] Last 7 days Last 30 Days Last Year All Time Custom Apply" at bounding box center [339, 217] width 111 height 183
click at [313, 146] on button "[DATE]" at bounding box center [316, 142] width 31 height 10
click at [325, 292] on button "Apply" at bounding box center [340, 294] width 78 height 19
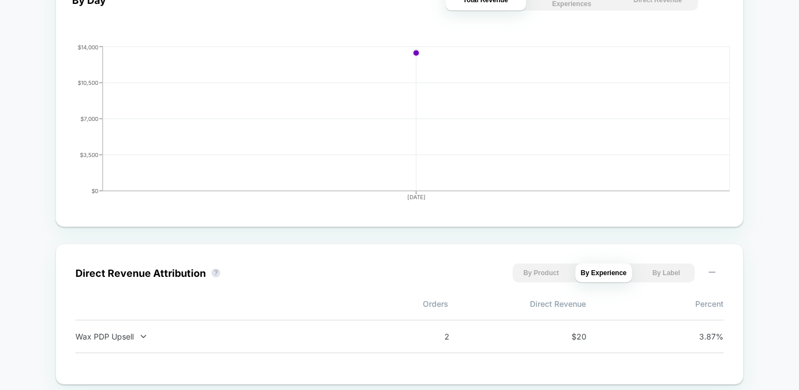
scroll to position [271, 0]
